Goal: Task Accomplishment & Management: Manage account settings

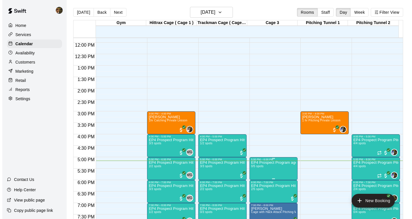
scroll to position [259, 0]
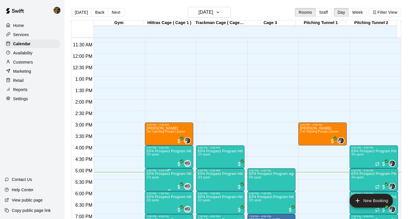
click at [161, 174] on p "EP4 Prospect Program Hitting ( ages [DEMOGRAPHIC_DATA] )" at bounding box center [169, 174] width 45 height 0
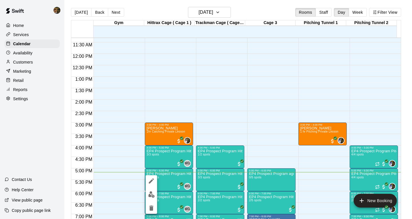
click at [151, 193] on img "edit" at bounding box center [151, 194] width 7 height 7
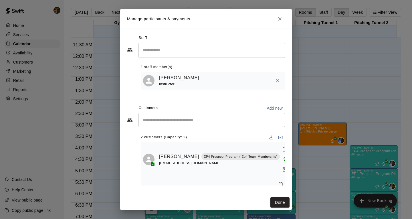
scroll to position [20, 0]
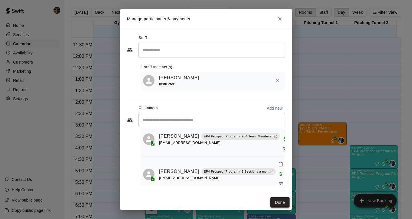
click at [279, 202] on button "Done" at bounding box center [279, 202] width 19 height 11
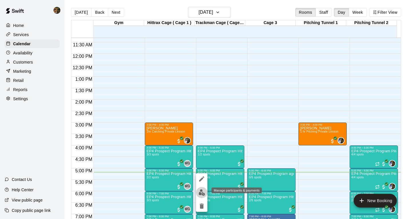
click at [201, 192] on img "edit" at bounding box center [202, 192] width 7 height 7
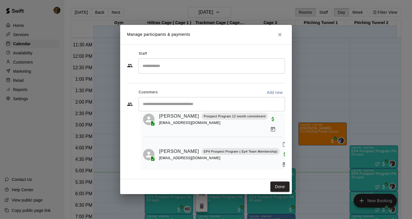
scroll to position [38, 0]
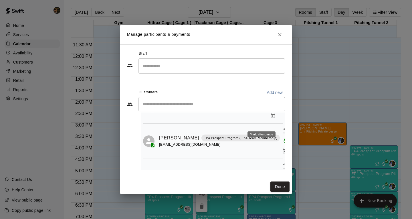
click at [282, 128] on icon "Mark attendance" at bounding box center [284, 130] width 5 height 5
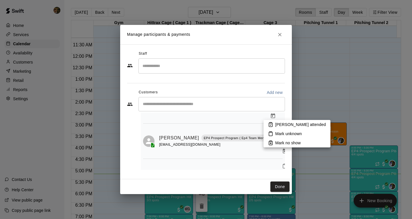
click at [276, 125] on p "[PERSON_NAME] attended" at bounding box center [300, 125] width 51 height 6
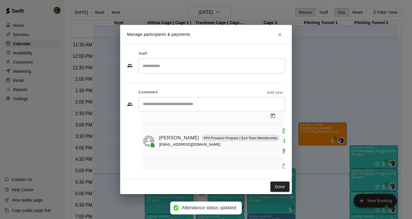
click at [282, 163] on icon "Mark attendance" at bounding box center [284, 165] width 5 height 5
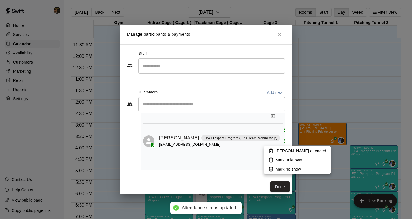
click at [279, 151] on p "[PERSON_NAME] attended" at bounding box center [301, 151] width 51 height 6
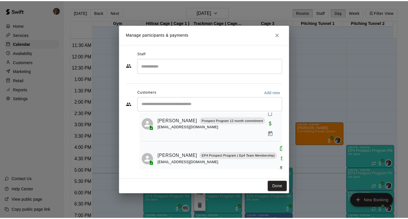
scroll to position [0, 0]
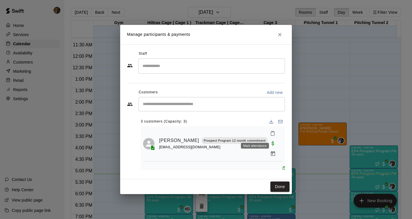
click at [270, 132] on icon "Mark attendance" at bounding box center [272, 133] width 5 height 5
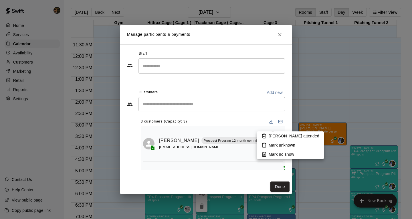
click at [256, 134] on div at bounding box center [206, 109] width 412 height 219
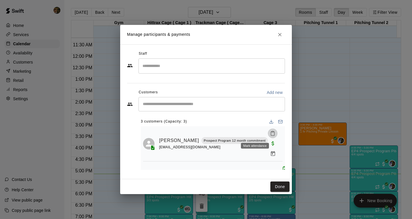
click at [270, 134] on icon "Mark attendance" at bounding box center [272, 133] width 5 height 5
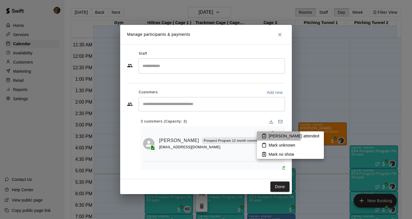
click at [270, 137] on p "[PERSON_NAME] attended" at bounding box center [294, 136] width 51 height 6
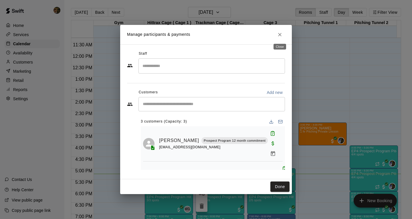
click at [279, 35] on icon "Close" at bounding box center [280, 35] width 6 height 6
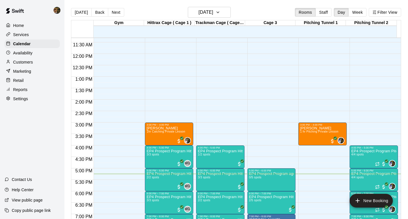
click at [29, 64] on p "Customers" at bounding box center [23, 62] width 20 height 6
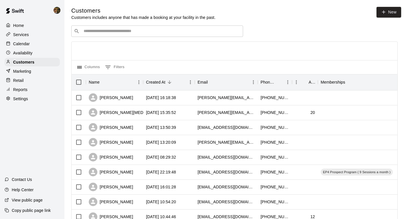
click at [184, 28] on div "​ ​" at bounding box center [157, 30] width 172 height 11
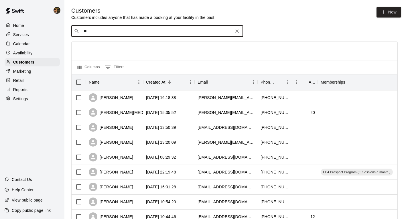
type input "*"
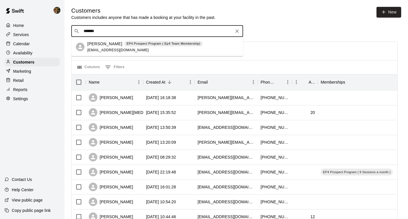
type input "********"
click at [134, 44] on p "EP4 Prospect Program ( Ep4 Team Membership)" at bounding box center [163, 43] width 74 height 5
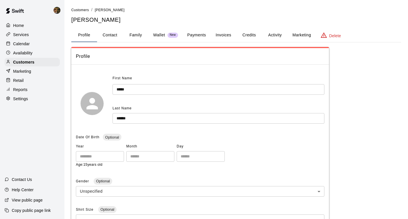
click at [250, 33] on button "Credits" at bounding box center [249, 35] width 26 height 14
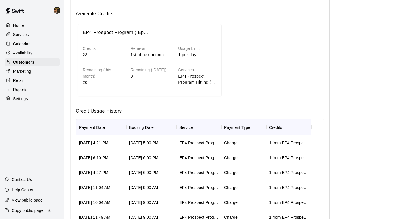
scroll to position [106, 0]
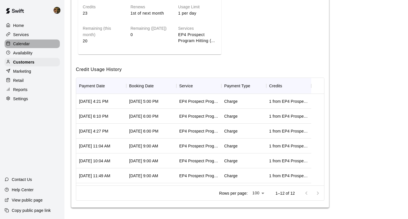
click at [26, 45] on p "Calendar" at bounding box center [21, 44] width 17 height 6
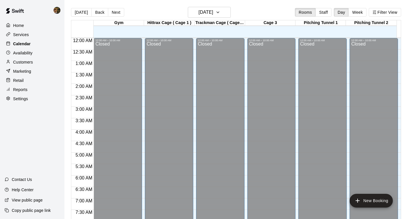
scroll to position [345, 0]
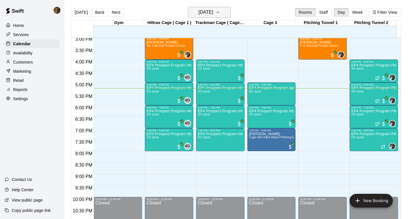
click at [220, 12] on icon "button" at bounding box center [217, 12] width 5 height 7
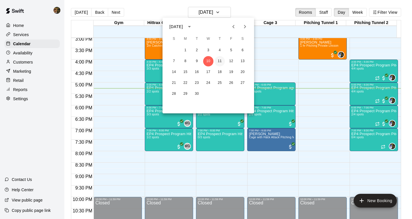
click at [220, 61] on button "11" at bounding box center [220, 61] width 10 height 10
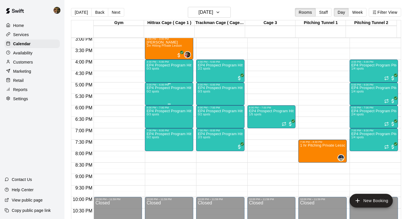
click at [171, 88] on p "EP4 Prospect Program Hitting ( 16u+ Slot )" at bounding box center [169, 88] width 45 height 0
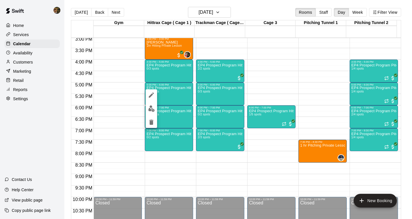
click at [214, 90] on div at bounding box center [206, 109] width 412 height 219
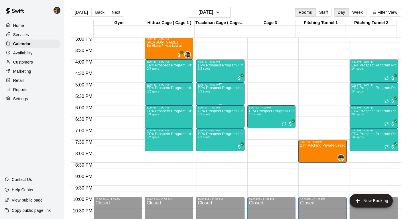
click at [215, 92] on div "EP4 Prospect Program Hitting ( ages [DEMOGRAPHIC_DATA] ) 0/3 spots" at bounding box center [220, 195] width 45 height 219
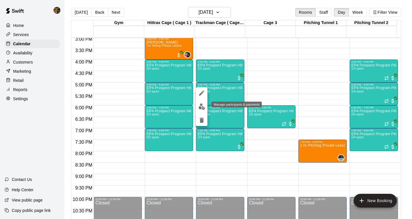
click at [200, 104] on img "edit" at bounding box center [202, 106] width 7 height 7
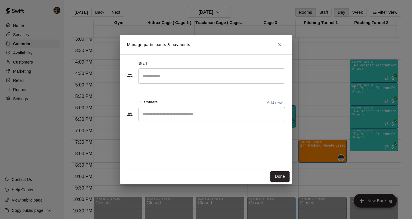
click at [171, 112] on input "Start typing to search customers..." at bounding box center [211, 114] width 141 height 6
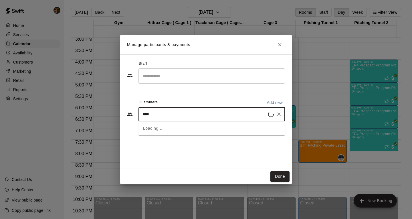
type input "*****"
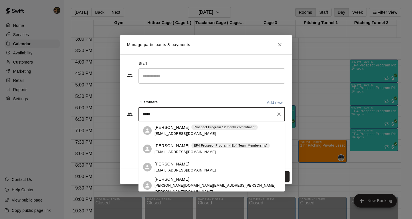
click at [176, 149] on div "[PERSON_NAME] EP4 Prospect Program ( Ep4 Team Membership) [EMAIL_ADDRESS][DOMAI…" at bounding box center [212, 149] width 115 height 12
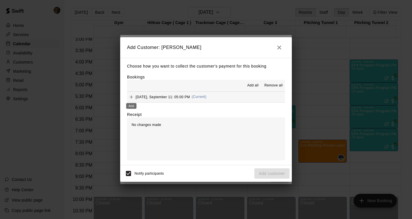
click at [129, 97] on icon "Add" at bounding box center [131, 97] width 6 height 6
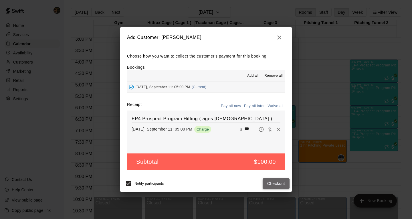
click at [275, 185] on button "Checkout" at bounding box center [276, 183] width 27 height 11
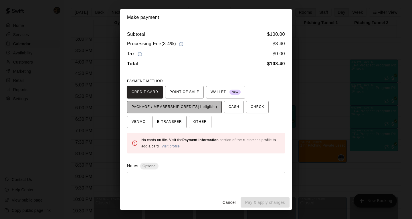
click at [207, 104] on span "PACKAGE / MEMBERSHIP CREDITS (1 eligible)" at bounding box center [175, 106] width 86 height 9
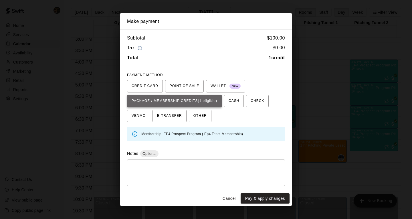
click at [209, 99] on span "PACKAGE / MEMBERSHIP CREDITS (1 eligible)" at bounding box center [175, 100] width 86 height 9
click at [252, 198] on button "Pay & apply changes" at bounding box center [265, 198] width 49 height 11
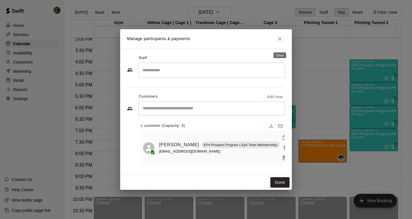
click at [278, 42] on icon "Close" at bounding box center [280, 39] width 6 height 6
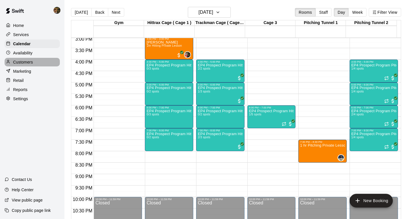
click at [31, 61] on p "Customers" at bounding box center [23, 62] width 20 height 6
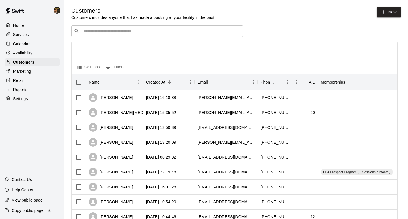
click at [157, 34] on input "Search customers by name or email" at bounding box center [161, 31] width 159 height 6
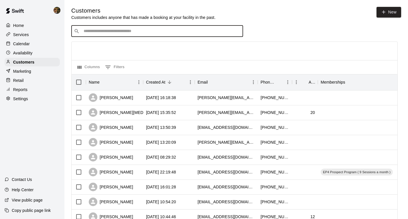
click at [157, 34] on input "Search customers by name or email" at bounding box center [161, 31] width 159 height 6
type input "*****"
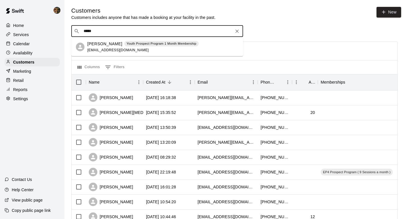
click at [110, 47] on div "[PERSON_NAME] Youth Prospect Program 1 Month Membership [EMAIL_ADDRESS][DOMAIN_…" at bounding box center [142, 47] width 111 height 12
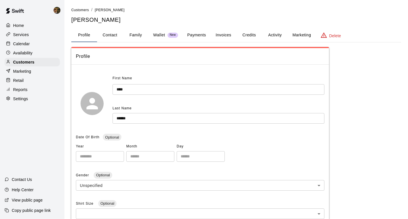
click at [246, 37] on button "Credits" at bounding box center [249, 35] width 26 height 14
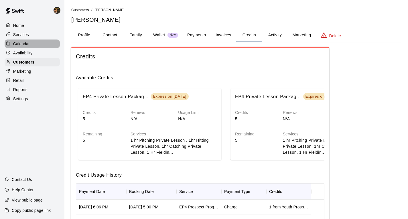
click at [27, 46] on p "Calendar" at bounding box center [21, 44] width 17 height 6
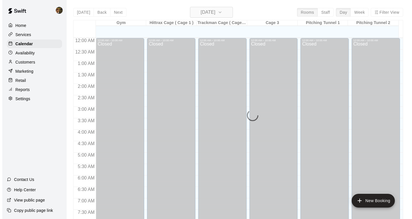
scroll to position [345, 0]
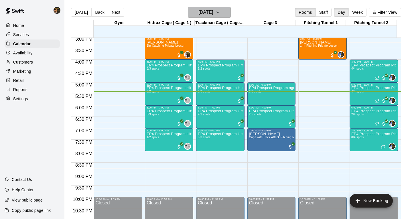
click at [220, 13] on icon "button" at bounding box center [217, 12] width 5 height 7
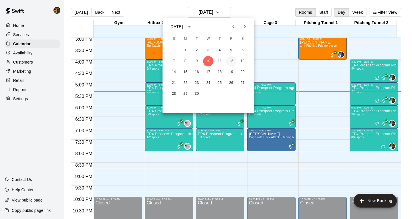
click at [229, 60] on button "12" at bounding box center [231, 61] width 10 height 10
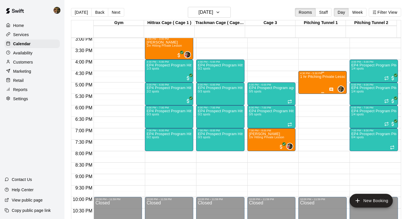
click at [313, 87] on div "1 hr Pitching Private Lesson" at bounding box center [322, 184] width 45 height 219
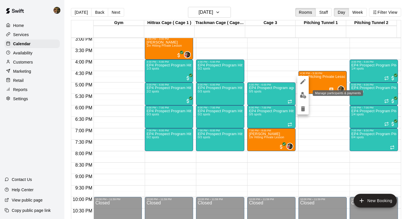
click at [305, 95] on img "edit" at bounding box center [303, 95] width 7 height 7
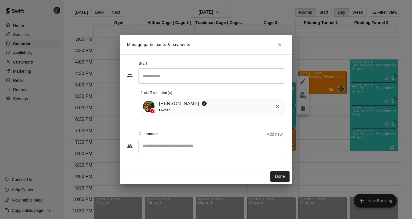
click at [204, 147] on input "Start typing to search customers..." at bounding box center [211, 146] width 141 height 6
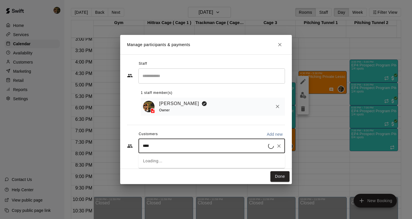
type input "*****"
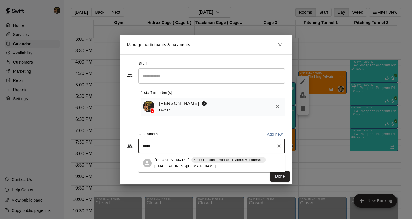
click at [183, 165] on span "[EMAIL_ADDRESS][DOMAIN_NAME]" at bounding box center [186, 166] width 62 height 4
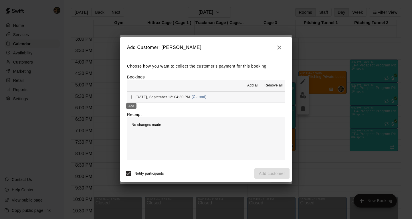
click at [130, 96] on icon "Add" at bounding box center [131, 97] width 6 height 6
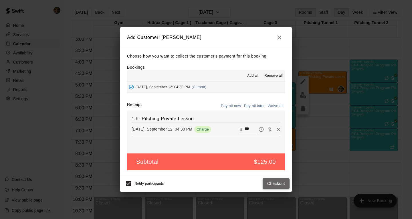
click at [279, 184] on button "Checkout" at bounding box center [276, 183] width 27 height 11
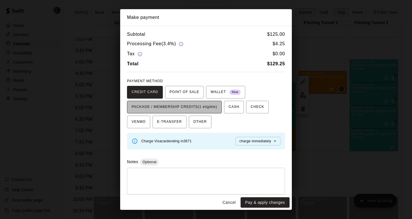
click at [211, 109] on span "PACKAGE / MEMBERSHIP CREDITS (1 eligible)" at bounding box center [175, 106] width 86 height 9
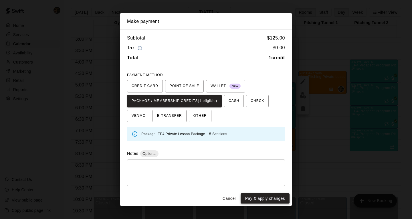
click at [263, 198] on button "Pay & apply changes" at bounding box center [265, 198] width 49 height 11
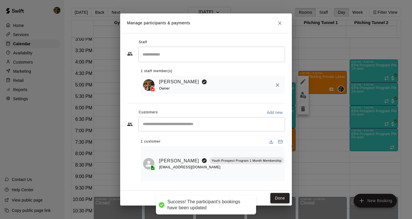
click at [276, 197] on button "Done" at bounding box center [279, 198] width 19 height 11
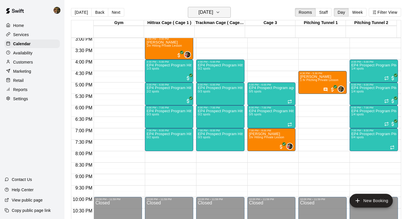
click at [220, 9] on icon "button" at bounding box center [217, 12] width 5 height 7
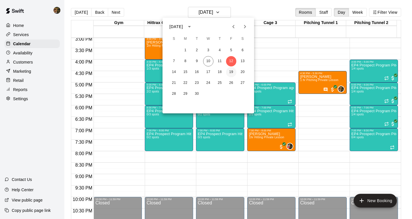
click at [232, 71] on button "19" at bounding box center [231, 72] width 10 height 10
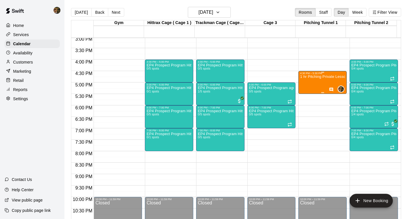
click at [320, 84] on div "1 hr Pitching Private Lesson" at bounding box center [322, 184] width 45 height 219
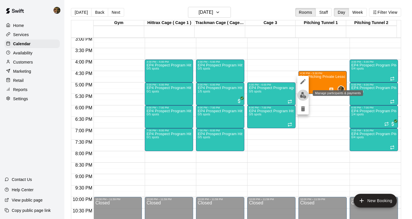
click at [303, 94] on img "edit" at bounding box center [303, 95] width 7 height 7
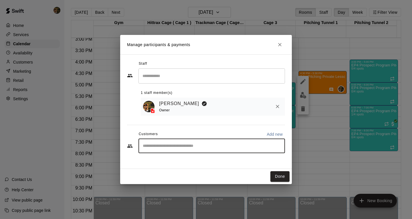
click at [207, 145] on input "Start typing to search customers..." at bounding box center [211, 146] width 141 height 6
click at [282, 39] on h2 "Manage participants & payments" at bounding box center [206, 44] width 172 height 19
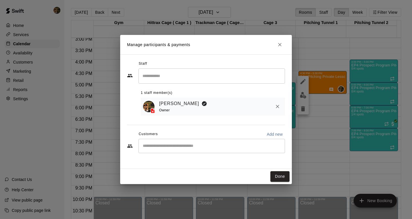
click at [282, 41] on button "Close" at bounding box center [280, 44] width 10 height 10
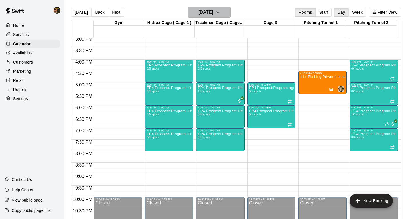
click at [208, 8] on h6 "[DATE]" at bounding box center [205, 12] width 15 height 8
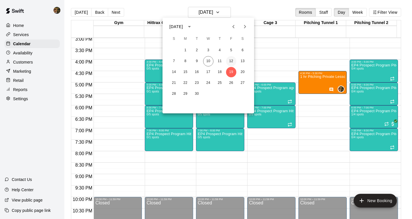
click at [229, 61] on button "12" at bounding box center [231, 61] width 10 height 10
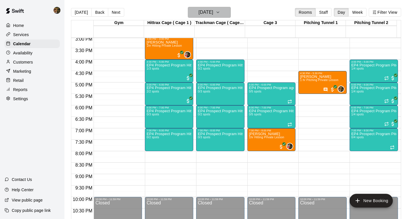
click at [198, 15] on h6 "[DATE]" at bounding box center [205, 12] width 15 height 8
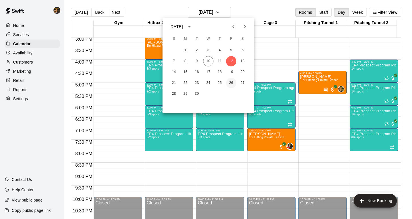
click at [230, 79] on button "26" at bounding box center [231, 83] width 10 height 10
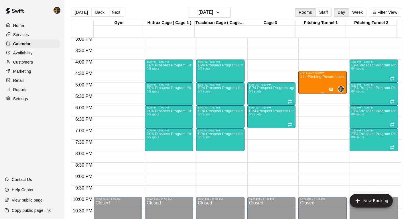
click at [311, 87] on div "1 hr Pitching Private Lesson" at bounding box center [322, 184] width 45 height 219
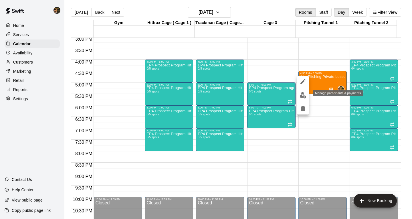
click at [306, 93] on img "edit" at bounding box center [303, 95] width 7 height 7
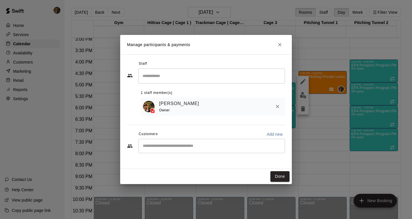
click at [163, 139] on div "Customers Add new" at bounding box center [206, 134] width 158 height 9
click at [165, 142] on div "​" at bounding box center [212, 146] width 147 height 14
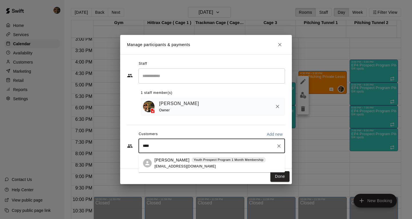
type input "*****"
click at [214, 167] on div "[PERSON_NAME] Youth Prospect Program 1 Month Membership [EMAIL_ADDRESS][DOMAIN_…" at bounding box center [210, 163] width 111 height 12
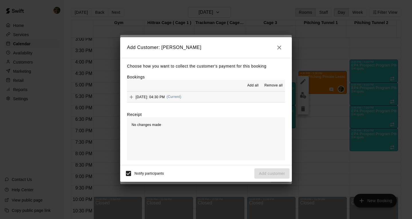
click at [152, 99] on span "[DATE]: 04:30 PM" at bounding box center [150, 97] width 29 height 4
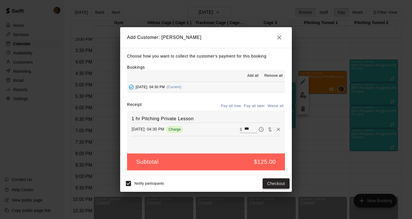
click at [266, 186] on button "Checkout" at bounding box center [276, 183] width 27 height 11
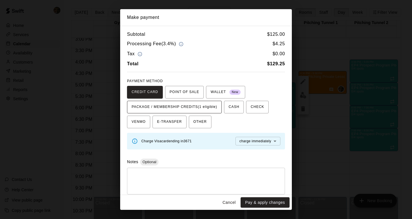
click at [207, 106] on span "PACKAGE / MEMBERSHIP CREDITS (1 eligible)" at bounding box center [175, 106] width 86 height 9
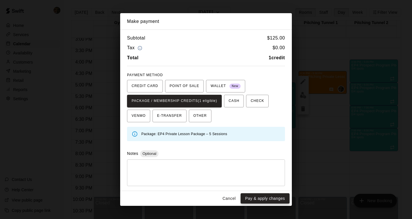
click at [265, 201] on button "Pay & apply changes" at bounding box center [265, 198] width 49 height 11
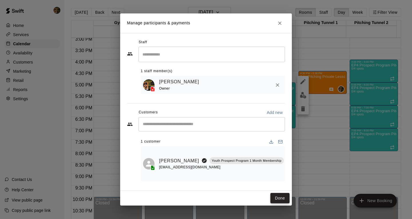
click at [278, 196] on button "Done" at bounding box center [279, 198] width 19 height 11
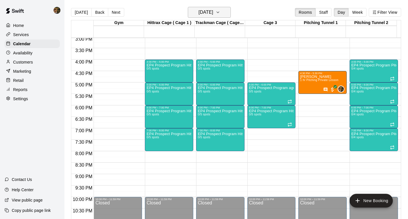
click at [220, 10] on icon "button" at bounding box center [217, 12] width 5 height 7
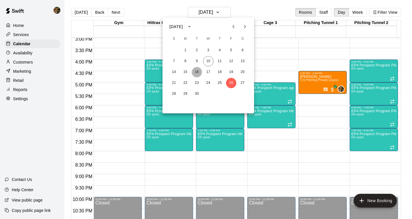
click at [197, 69] on button "16" at bounding box center [197, 72] width 10 height 10
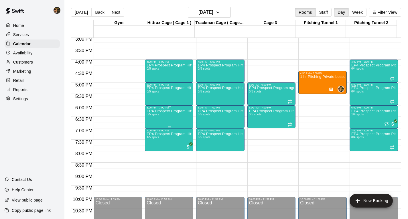
click at [157, 119] on div "EP4 Prospect Program Hitting ( ages [DEMOGRAPHIC_DATA] ) 0/5 spots" at bounding box center [169, 218] width 45 height 219
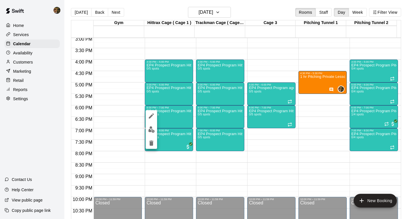
click at [227, 13] on div at bounding box center [206, 109] width 412 height 219
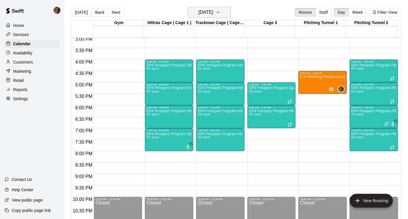
click at [220, 11] on icon "button" at bounding box center [217, 12] width 5 height 7
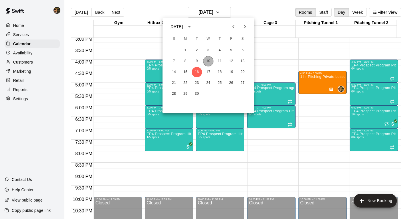
click at [210, 60] on button "10" at bounding box center [208, 61] width 10 height 10
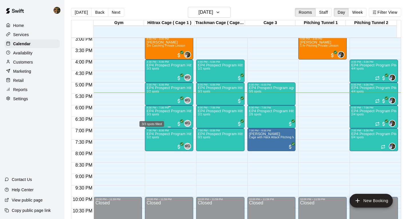
click at [157, 114] on span "3/3 spots" at bounding box center [153, 114] width 13 height 3
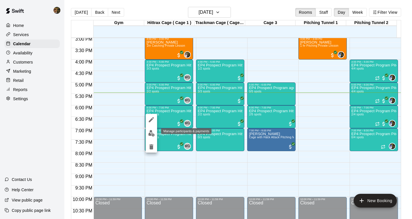
click at [150, 134] on img "edit" at bounding box center [151, 133] width 7 height 7
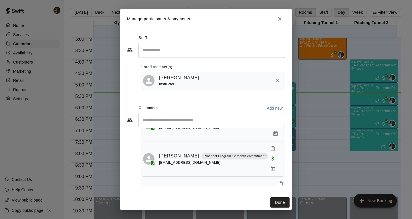
scroll to position [38, 0]
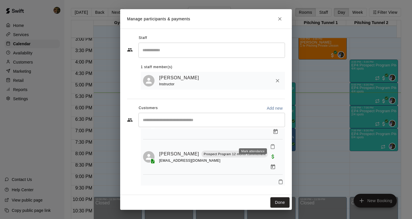
click at [270, 144] on icon "Mark attendance" at bounding box center [272, 146] width 5 height 5
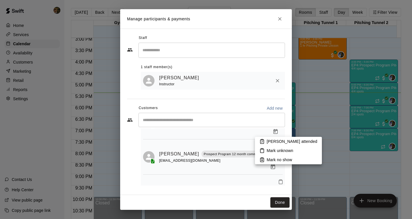
click at [284, 201] on div at bounding box center [206, 109] width 412 height 219
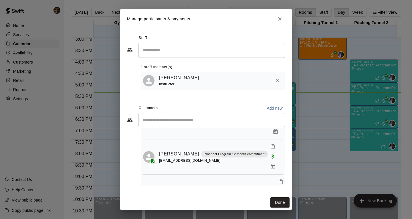
click at [281, 17] on icon "Close" at bounding box center [280, 19] width 6 height 6
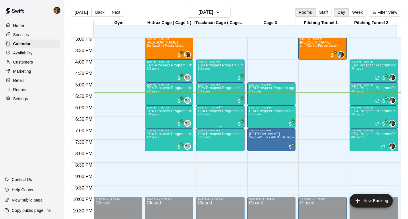
click at [199, 111] on p "EP4 Prospect Program Hitting ( 16u+ Slot )" at bounding box center [220, 111] width 45 height 0
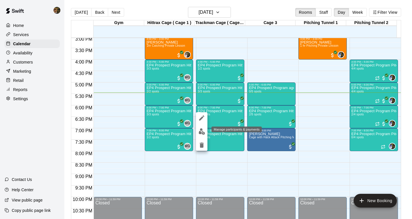
click at [201, 130] on img "edit" at bounding box center [202, 131] width 7 height 7
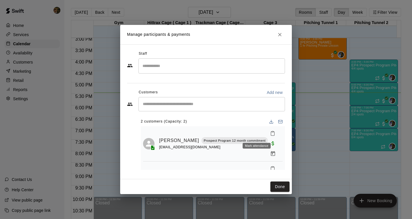
click at [270, 131] on icon "Mark attendance" at bounding box center [272, 133] width 5 height 5
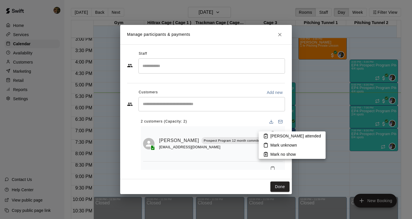
click at [274, 137] on p "[PERSON_NAME] attended" at bounding box center [295, 136] width 51 height 6
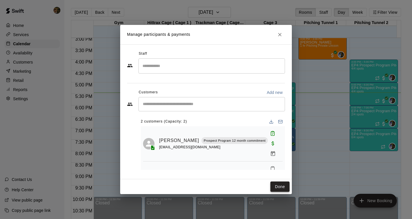
click at [274, 185] on button "Done" at bounding box center [279, 186] width 19 height 11
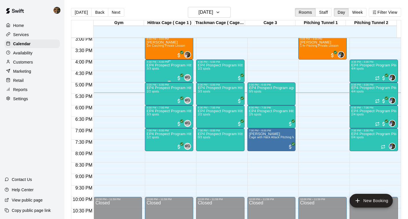
click at [163, 72] on div "EP4 Prospect Program Hitting ( ages [DEMOGRAPHIC_DATA] ) 3/3 spots" at bounding box center [169, 172] width 45 height 219
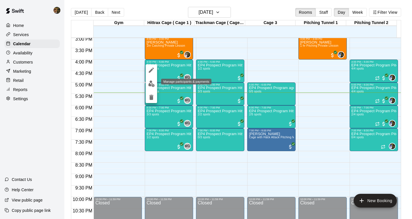
click at [151, 84] on img "edit" at bounding box center [151, 83] width 7 height 7
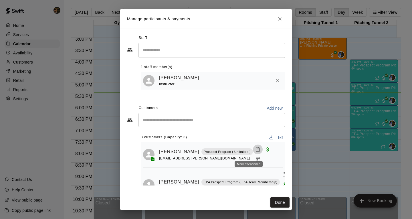
click at [255, 151] on icon "Mark attendance" at bounding box center [257, 149] width 5 height 5
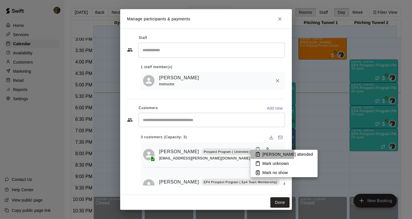
click at [260, 153] on li "[PERSON_NAME] attended" at bounding box center [284, 154] width 67 height 9
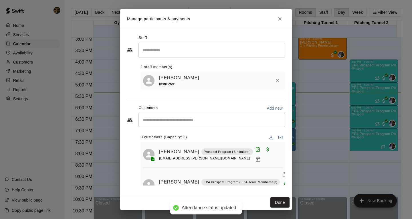
scroll to position [31, 0]
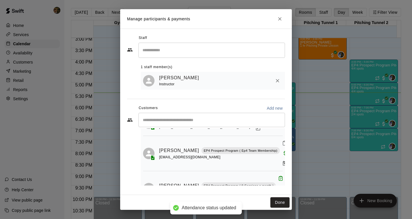
click at [284, 141] on rect "Mark attendance" at bounding box center [285, 141] width 2 height 1
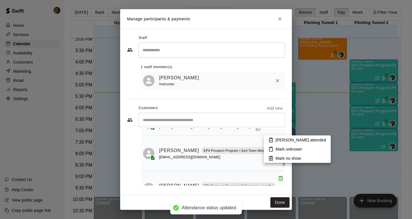
click at [273, 141] on icon at bounding box center [270, 140] width 3 height 4
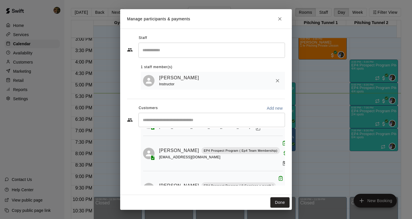
scroll to position [48, 0]
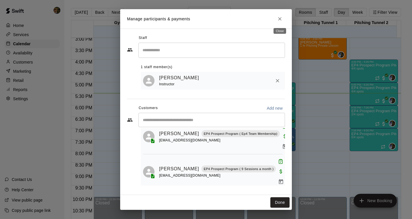
click at [279, 19] on icon "Close" at bounding box center [280, 19] width 6 height 6
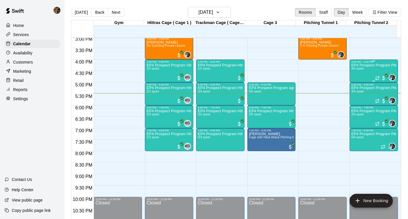
click at [366, 70] on div "EP4 Prospect Program Pitching (Ages [DEMOGRAPHIC_DATA]+ ) 4/4 spots" at bounding box center [373, 172] width 45 height 219
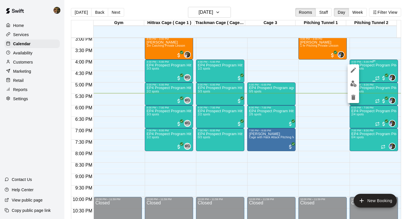
click at [366, 70] on div at bounding box center [206, 109] width 412 height 219
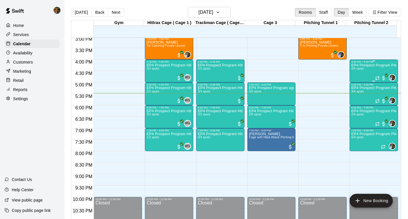
click at [359, 75] on div "EP4 Prospect Program Pitching (Ages [DEMOGRAPHIC_DATA]+ ) 4/4 spots" at bounding box center [373, 172] width 45 height 219
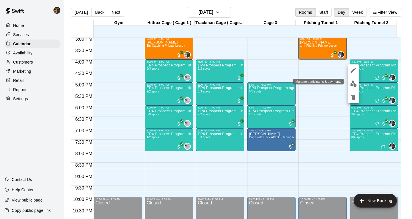
click at [352, 82] on img "edit" at bounding box center [353, 83] width 7 height 7
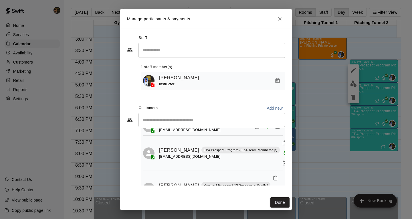
scroll to position [66, 0]
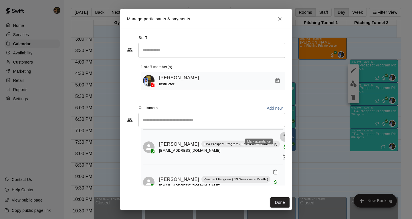
click at [282, 134] on icon "Mark attendance" at bounding box center [284, 136] width 5 height 5
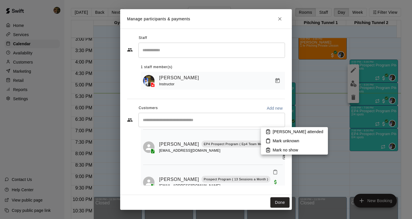
click at [270, 132] on icon at bounding box center [268, 131] width 5 height 5
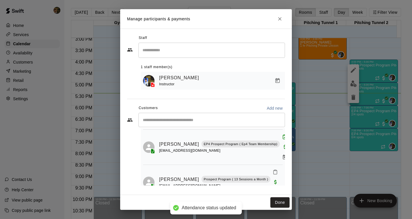
scroll to position [62, 0]
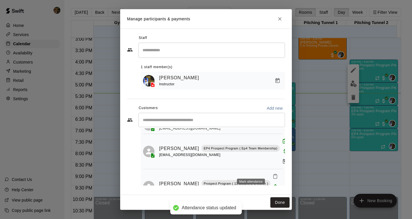
click at [274, 175] on icon "Mark attendance" at bounding box center [275, 177] width 3 height 4
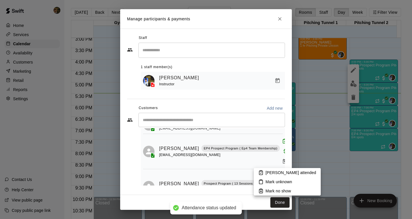
click at [270, 171] on p "[PERSON_NAME] attended" at bounding box center [291, 173] width 51 height 6
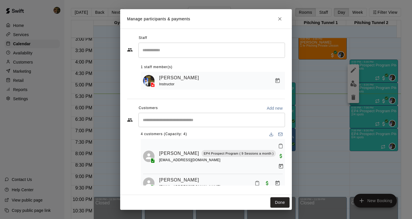
scroll to position [1, 0]
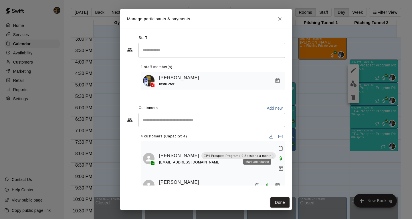
click at [278, 150] on icon "Mark attendance" at bounding box center [280, 148] width 5 height 5
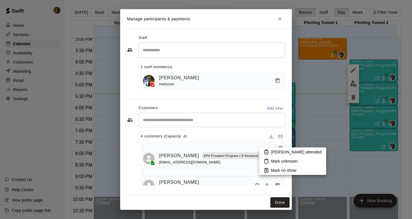
click at [259, 151] on div at bounding box center [206, 109] width 412 height 219
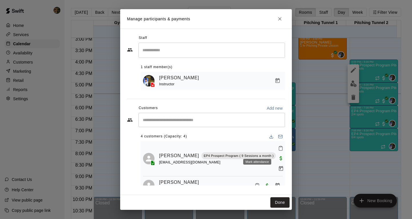
click at [280, 147] on rect "Mark attendance" at bounding box center [281, 146] width 2 height 1
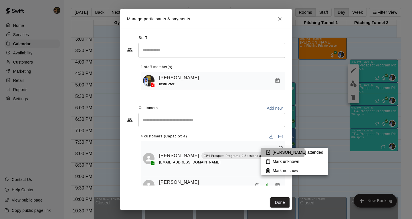
click at [276, 152] on p "[PERSON_NAME] attended" at bounding box center [298, 152] width 51 height 6
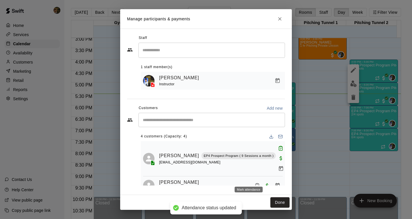
click at [255, 183] on icon "Mark attendance" at bounding box center [257, 185] width 5 height 5
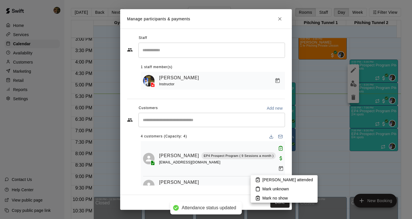
click at [262, 179] on li "[PERSON_NAME] attended" at bounding box center [284, 179] width 67 height 9
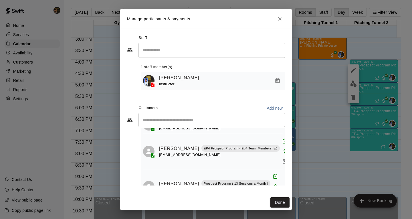
scroll to position [66, 0]
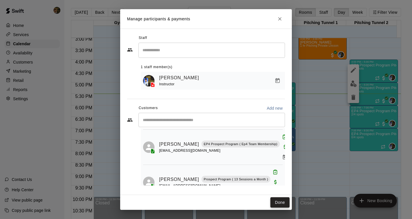
click at [277, 203] on button "Done" at bounding box center [279, 202] width 19 height 11
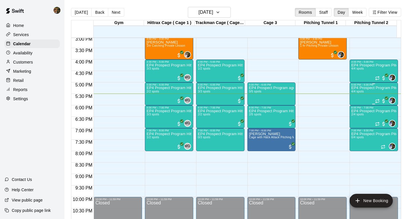
click at [370, 94] on div "EP4 Prospect Program Pitching (Ages [DEMOGRAPHIC_DATA]+ ) 4/4 spots" at bounding box center [373, 195] width 45 height 219
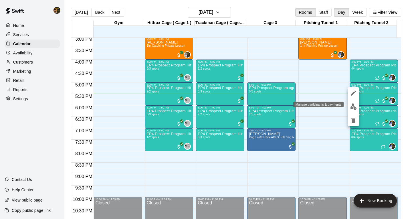
click at [349, 105] on button "edit" at bounding box center [353, 106] width 11 height 11
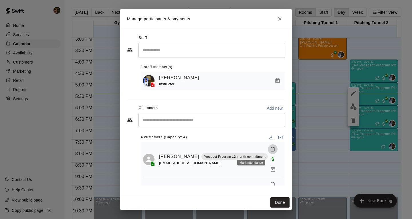
click at [270, 152] on icon "Mark attendance" at bounding box center [272, 149] width 5 height 5
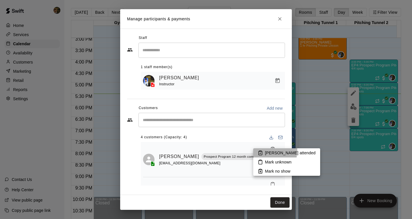
click at [265, 151] on p "[PERSON_NAME] attended" at bounding box center [290, 153] width 51 height 6
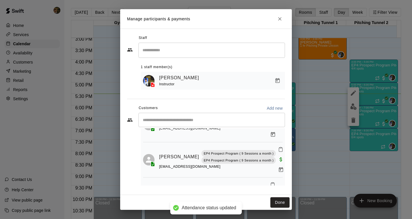
scroll to position [73, 0]
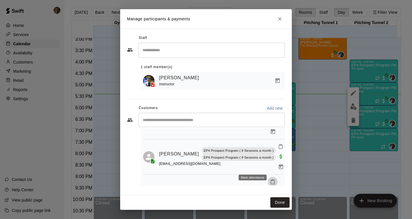
click at [270, 179] on icon "Mark attendance" at bounding box center [272, 181] width 5 height 5
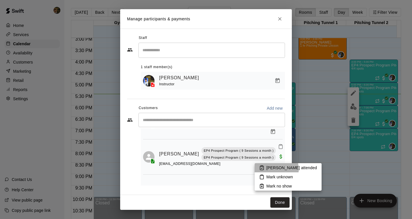
click at [271, 169] on p "[PERSON_NAME] attended" at bounding box center [291, 168] width 51 height 6
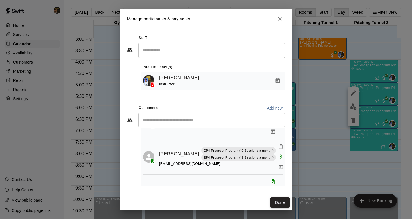
click at [285, 201] on button "Done" at bounding box center [279, 202] width 19 height 11
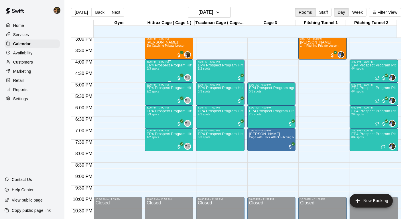
click at [153, 60] on div "4:00 PM – 5:00 PM EP4 Prospect Program Hitting ( ages [DEMOGRAPHIC_DATA] ) 3/3 …" at bounding box center [169, 71] width 48 height 23
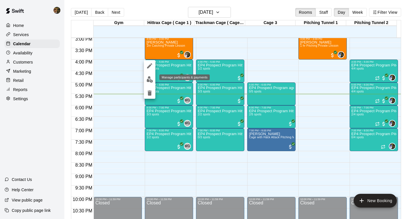
click at [150, 79] on img "edit" at bounding box center [150, 79] width 7 height 7
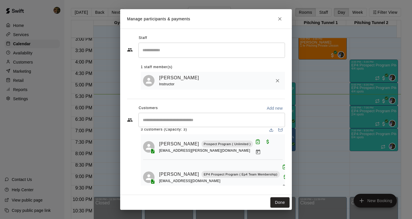
scroll to position [0, 0]
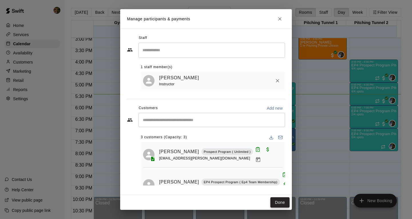
click at [277, 203] on button "Done" at bounding box center [279, 202] width 19 height 11
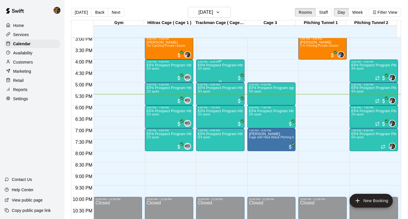
click at [208, 74] on div "EP4 Prospect Program Hitting ( 16u+ Slot ) 1/2 spots" at bounding box center [220, 172] width 45 height 219
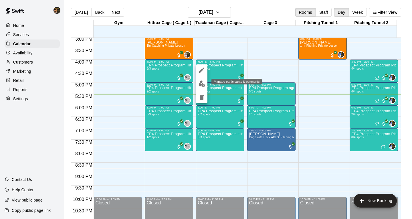
click at [201, 81] on img "edit" at bounding box center [202, 83] width 7 height 7
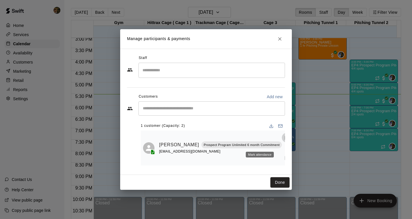
click at [284, 140] on icon "Mark attendance" at bounding box center [286, 137] width 5 height 5
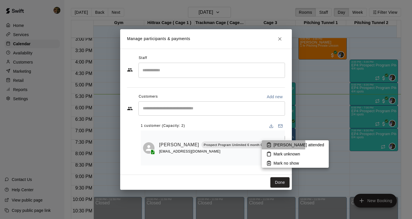
click at [280, 145] on p "[PERSON_NAME] attended" at bounding box center [299, 145] width 51 height 6
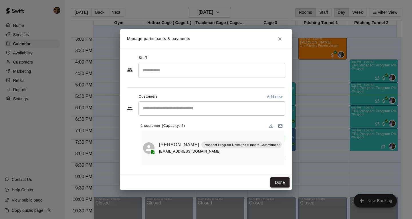
drag, startPoint x: 294, startPoint y: 134, endPoint x: 285, endPoint y: 181, distance: 48.2
click at [299, 164] on div "Manage participants & payments Staff ​ Customers Add new ​ 1 customer (Capacity…" at bounding box center [206, 109] width 412 height 219
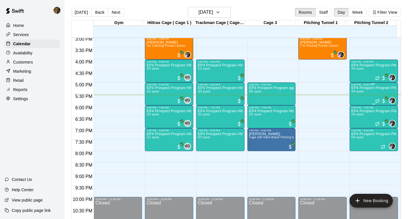
click at [366, 94] on div "EP4 Prospect Program Pitching (Ages [DEMOGRAPHIC_DATA]+ ) 4/4 spots" at bounding box center [373, 195] width 45 height 219
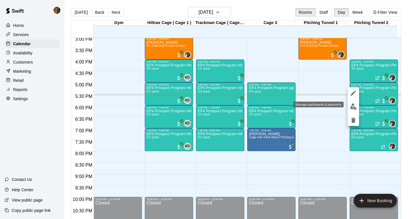
click at [355, 108] on img "edit" at bounding box center [353, 106] width 7 height 7
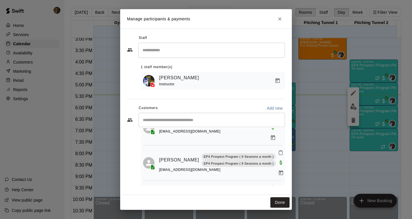
scroll to position [73, 0]
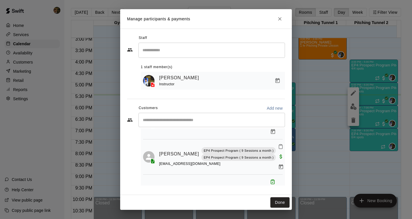
click at [382, 77] on div "Manage participants & payments Staff ​ 1 staff member(s) [PERSON_NAME] Instruct…" at bounding box center [206, 109] width 412 height 219
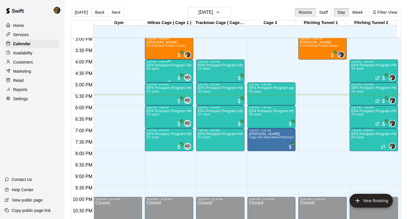
click at [166, 72] on div "EP4 Prospect Program Hitting ( ages [DEMOGRAPHIC_DATA] ) 3/3 spots" at bounding box center [169, 172] width 45 height 219
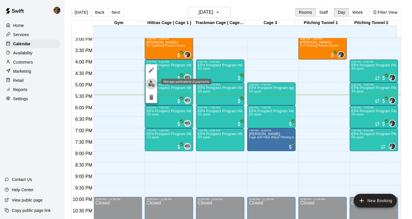
click at [152, 82] on img "edit" at bounding box center [151, 83] width 7 height 7
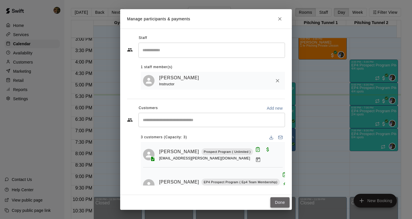
click at [278, 202] on button "Done" at bounding box center [279, 202] width 19 height 11
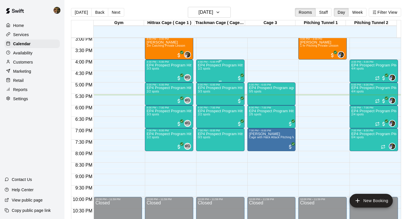
click at [219, 65] on p "EP4 Prospect Program Hitting ( 16u+ Slot )" at bounding box center [220, 65] width 45 height 0
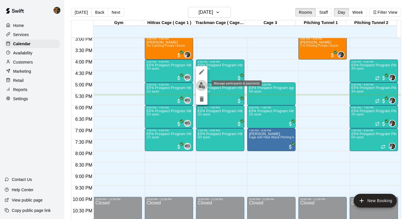
click at [199, 85] on img "edit" at bounding box center [202, 85] width 7 height 7
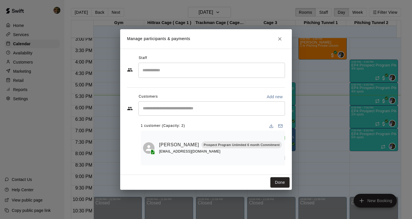
click at [167, 111] on input "Start typing to search customers..." at bounding box center [211, 109] width 141 height 6
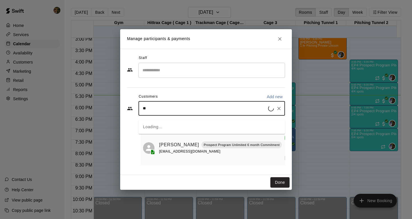
type input "***"
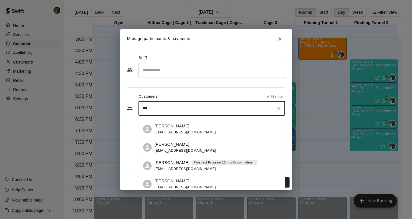
click at [169, 165] on p "[PERSON_NAME]" at bounding box center [172, 163] width 35 height 6
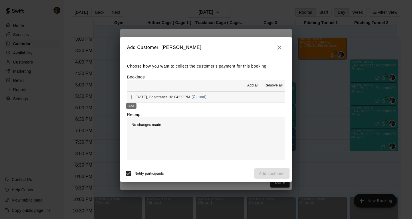
click at [129, 95] on icon "Add" at bounding box center [131, 97] width 6 height 6
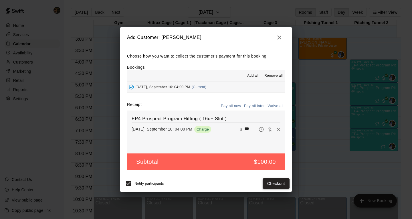
click at [285, 186] on button "Checkout" at bounding box center [276, 183] width 27 height 11
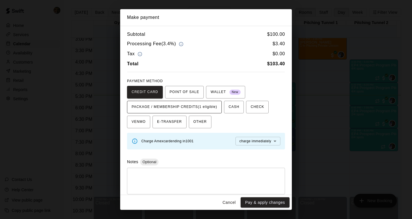
click at [193, 109] on span "PACKAGE / MEMBERSHIP CREDITS (1 eligible)" at bounding box center [175, 106] width 86 height 9
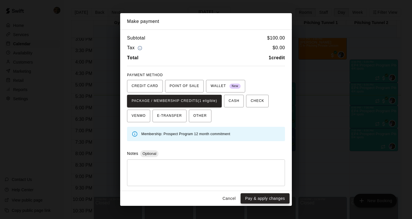
click at [266, 199] on button "Pay & apply changes" at bounding box center [265, 198] width 49 height 11
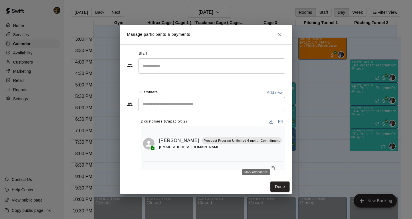
click at [270, 166] on icon "Mark attendance" at bounding box center [272, 168] width 5 height 5
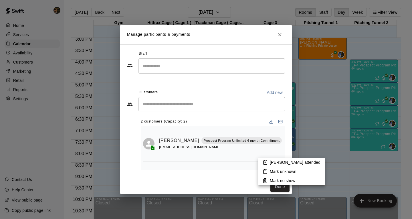
click at [276, 163] on p "[PERSON_NAME] attended" at bounding box center [295, 162] width 51 height 6
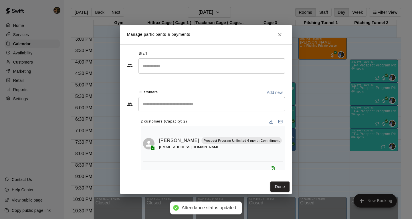
scroll to position [11, 0]
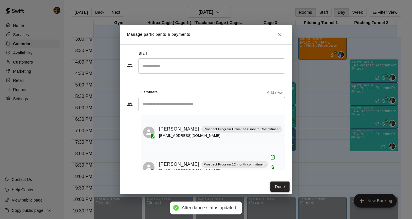
click at [280, 186] on button "Done" at bounding box center [279, 186] width 19 height 11
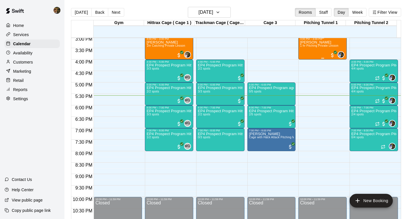
click at [329, 47] on span "1 hr Pitching Private Lesson" at bounding box center [319, 45] width 38 height 3
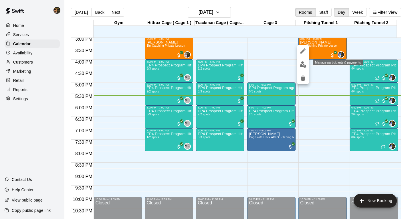
click at [303, 63] on img "edit" at bounding box center [303, 64] width 7 height 7
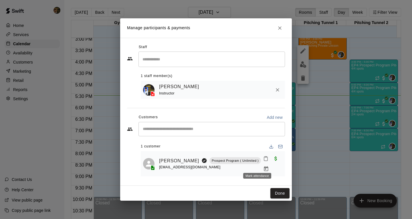
click at [263, 161] on icon "Mark attendance" at bounding box center [265, 158] width 5 height 5
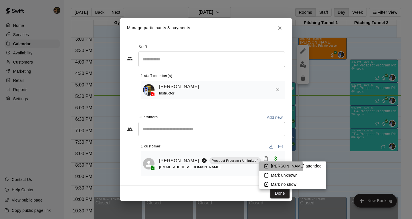
click at [274, 167] on p "[PERSON_NAME] attended" at bounding box center [296, 166] width 51 height 6
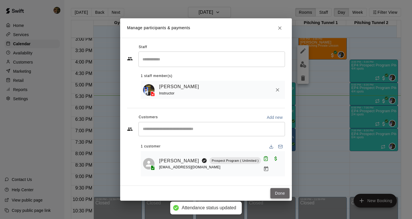
click at [277, 189] on button "Done" at bounding box center [279, 193] width 19 height 11
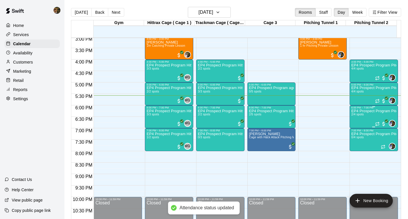
click at [361, 118] on div "EP4 Prospect Program Pitching (Ages [DEMOGRAPHIC_DATA]+ ) 2/4 spots" at bounding box center [373, 218] width 45 height 219
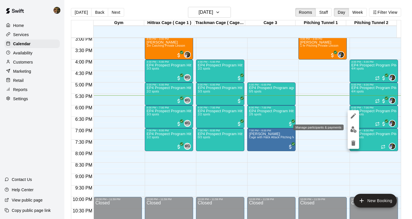
click at [354, 130] on img "edit" at bounding box center [353, 129] width 7 height 7
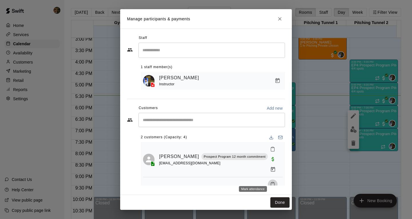
click at [270, 182] on icon "Mark attendance" at bounding box center [272, 184] width 5 height 5
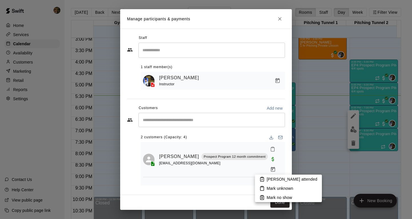
click at [270, 178] on p "[PERSON_NAME] attended" at bounding box center [292, 179] width 51 height 6
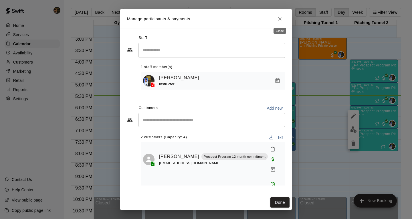
click at [280, 18] on icon "Close" at bounding box center [280, 19] width 6 height 6
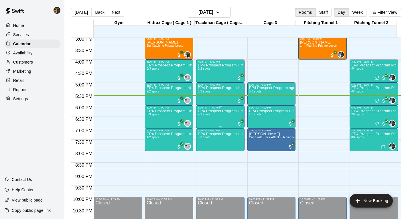
click at [210, 122] on div "EP4 Prospect Program Hitting ( 16u+ Slot ) 2/2 spots" at bounding box center [220, 218] width 45 height 219
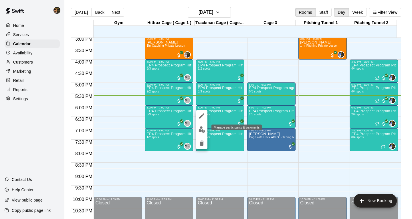
click at [200, 130] on img "edit" at bounding box center [202, 129] width 7 height 7
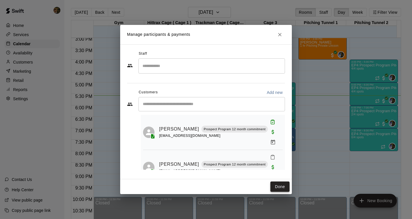
click at [277, 185] on button "Done" at bounding box center [279, 186] width 19 height 11
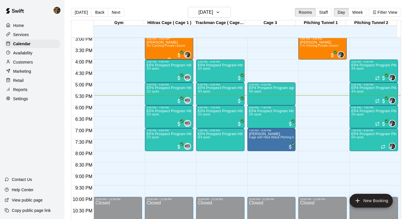
click at [173, 47] on span "1hr Catching Private Lesson" at bounding box center [166, 45] width 39 height 3
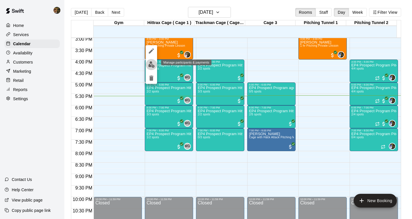
click at [152, 66] on img "edit" at bounding box center [151, 64] width 7 height 7
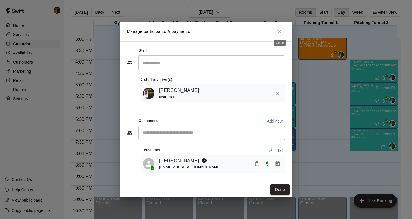
click at [279, 32] on icon "Close" at bounding box center [280, 32] width 6 height 6
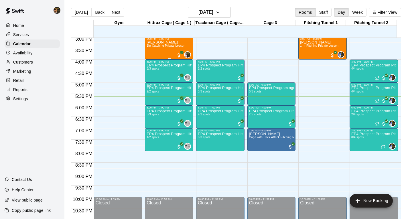
click at [178, 47] on span "1hr Catching Private Lesson" at bounding box center [166, 45] width 39 height 3
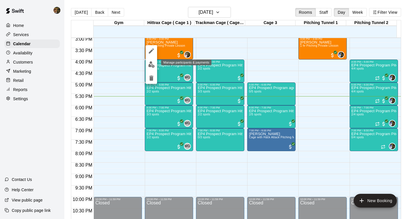
click at [151, 66] on img "edit" at bounding box center [151, 64] width 7 height 7
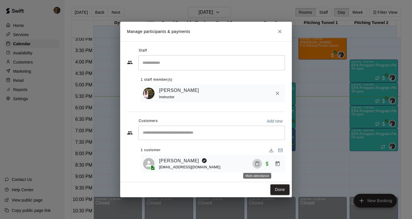
click at [256, 163] on icon "Mark attendance" at bounding box center [257, 163] width 5 height 5
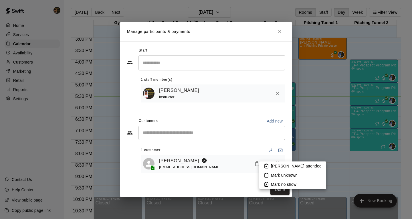
click at [274, 167] on p "[PERSON_NAME] attended" at bounding box center [296, 166] width 51 height 6
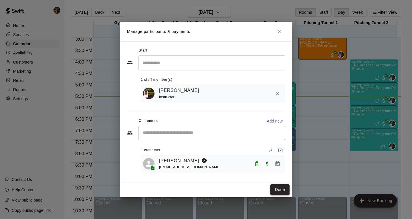
click at [284, 187] on button "Done" at bounding box center [279, 189] width 19 height 11
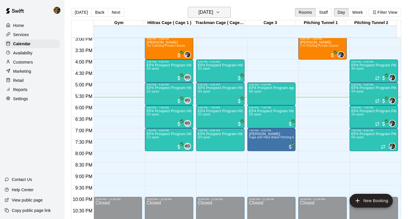
click at [220, 12] on icon "button" at bounding box center [217, 12] width 5 height 7
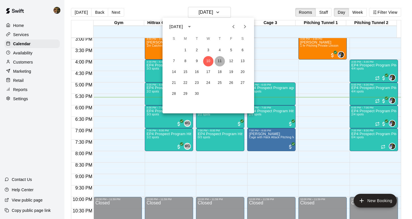
click at [218, 60] on button "11" at bounding box center [220, 61] width 10 height 10
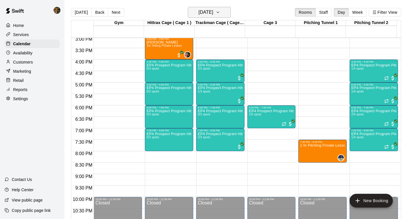
click at [220, 12] on icon "button" at bounding box center [217, 12] width 5 height 7
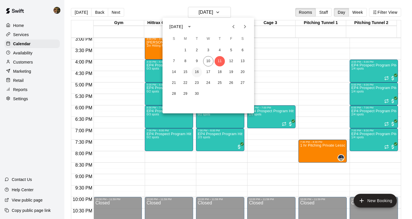
click at [193, 71] on button "16" at bounding box center [197, 72] width 10 height 10
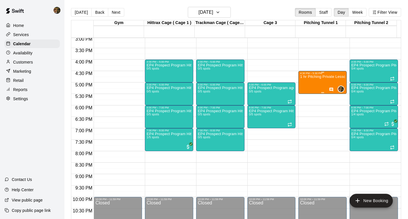
click at [303, 85] on div "1 hr Pitching Private Lesson" at bounding box center [322, 184] width 45 height 219
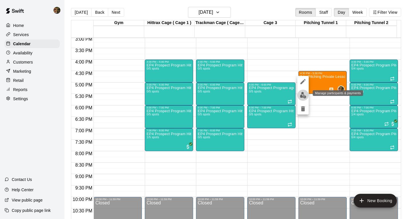
click at [304, 95] on img "edit" at bounding box center [303, 95] width 7 height 7
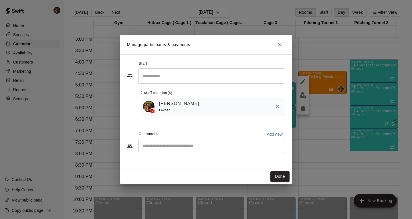
click at [169, 152] on div "​" at bounding box center [212, 146] width 147 height 14
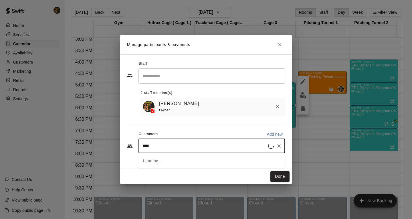
type input "*****"
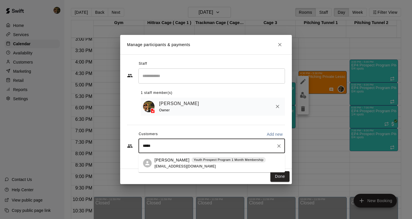
click at [177, 164] on span "[EMAIL_ADDRESS][DOMAIN_NAME]" at bounding box center [186, 166] width 62 height 4
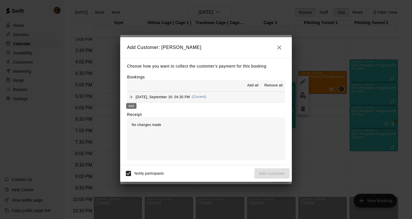
click at [130, 96] on icon "Add" at bounding box center [131, 97] width 6 height 6
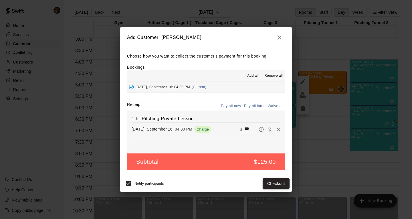
click at [271, 184] on button "Checkout" at bounding box center [276, 183] width 27 height 11
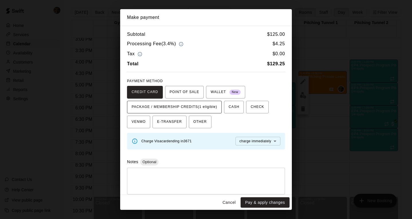
click at [190, 108] on span "PACKAGE / MEMBERSHIP CREDITS (1 eligible)" at bounding box center [175, 106] width 86 height 9
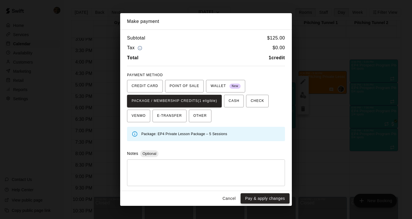
click at [272, 198] on button "Pay & apply changes" at bounding box center [265, 198] width 49 height 11
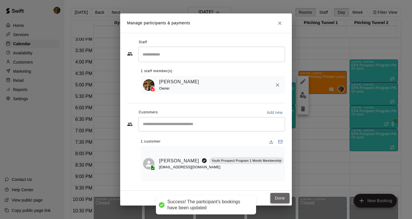
click at [281, 195] on button "Done" at bounding box center [279, 198] width 19 height 11
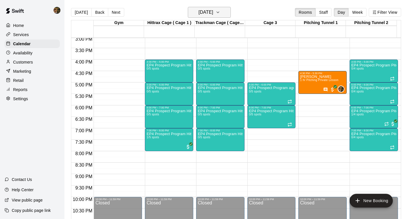
click at [220, 14] on icon "button" at bounding box center [217, 12] width 5 height 7
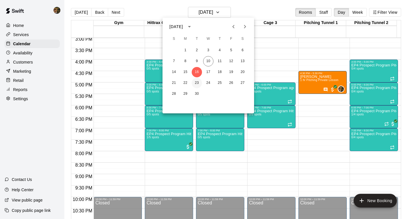
click at [198, 81] on button "23" at bounding box center [197, 83] width 10 height 10
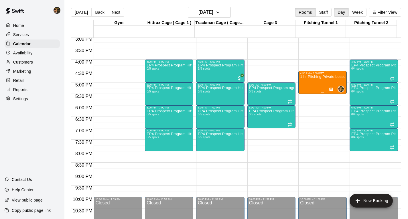
click at [321, 89] on div "1 hr Pitching Private Lesson" at bounding box center [322, 184] width 45 height 219
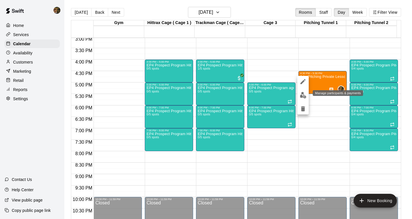
click at [301, 96] on img "edit" at bounding box center [303, 95] width 7 height 7
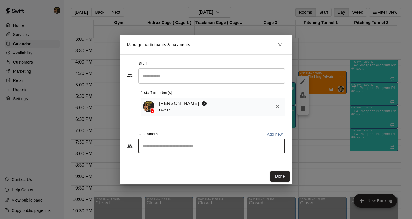
click at [176, 148] on input "Start typing to search customers..." at bounding box center [211, 146] width 141 height 6
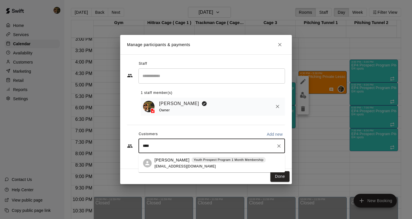
type input "*****"
click at [171, 164] on div "[PERSON_NAME] Youth Prospect Program 1 Month Membership [EMAIL_ADDRESS][DOMAIN_…" at bounding box center [210, 163] width 111 height 12
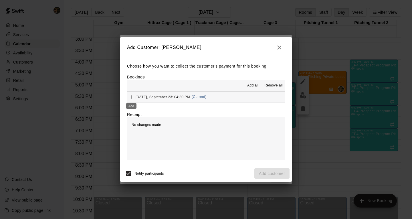
click at [134, 97] on button "Add" at bounding box center [131, 97] width 9 height 9
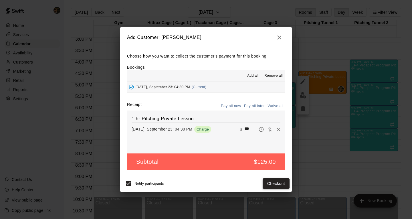
click at [280, 185] on button "Checkout" at bounding box center [276, 183] width 27 height 11
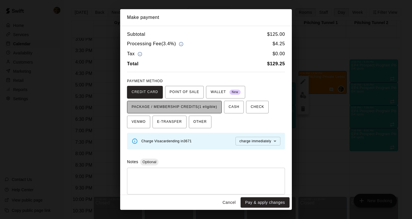
click at [189, 108] on span "PACKAGE / MEMBERSHIP CREDITS (1 eligible)" at bounding box center [175, 106] width 86 height 9
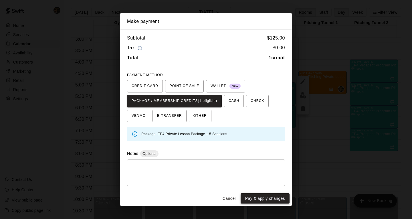
click at [269, 198] on button "Pay & apply changes" at bounding box center [265, 198] width 49 height 11
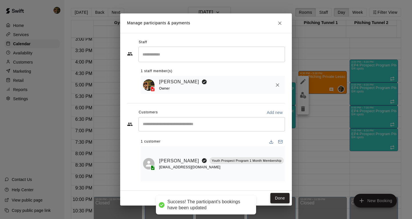
click at [279, 193] on button "Done" at bounding box center [279, 198] width 19 height 11
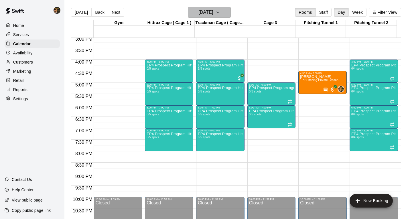
click at [220, 12] on icon "button" at bounding box center [217, 12] width 5 height 7
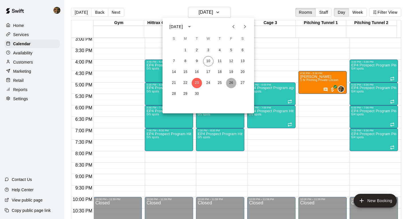
click at [231, 83] on button "26" at bounding box center [231, 83] width 10 height 10
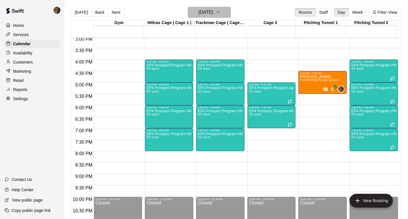
click at [220, 12] on icon "button" at bounding box center [217, 12] width 5 height 7
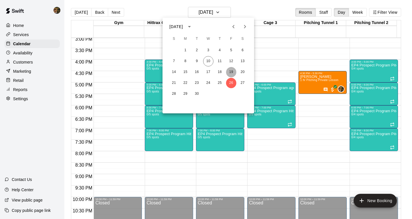
click at [233, 74] on button "19" at bounding box center [231, 72] width 10 height 10
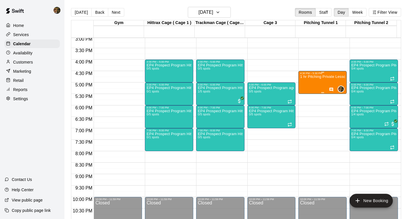
click at [321, 82] on div "1 hr Pitching Private Lesson" at bounding box center [322, 184] width 45 height 219
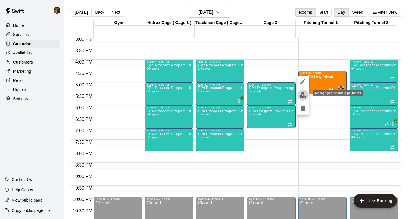
click at [303, 96] on img "edit" at bounding box center [303, 95] width 7 height 7
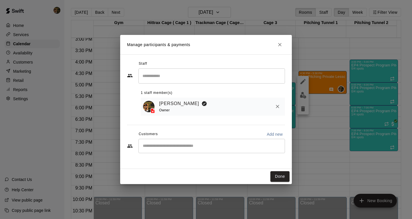
click at [162, 148] on input "Start typing to search customers..." at bounding box center [211, 146] width 141 height 6
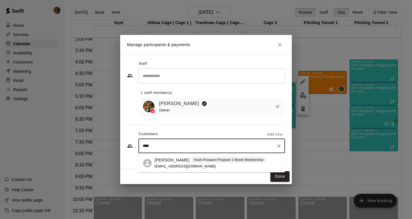
type input "*****"
click at [161, 163] on div "[PERSON_NAME] Youth Prospect Program 1 Month Membership [EMAIL_ADDRESS][DOMAIN_…" at bounding box center [210, 163] width 111 height 12
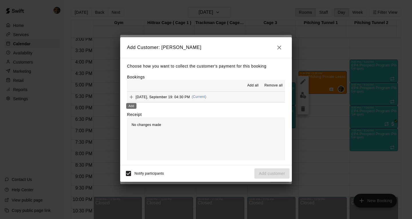
click at [131, 97] on icon "Add" at bounding box center [131, 97] width 6 height 6
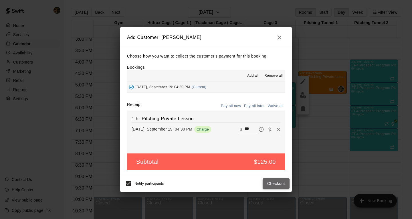
click at [275, 183] on button "Checkout" at bounding box center [276, 183] width 27 height 11
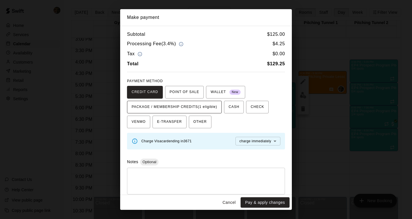
click at [200, 103] on span "PACKAGE / MEMBERSHIP CREDITS (1 eligible)" at bounding box center [175, 106] width 86 height 9
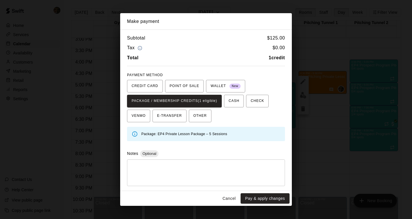
click at [266, 201] on button "Pay & apply changes" at bounding box center [265, 198] width 49 height 11
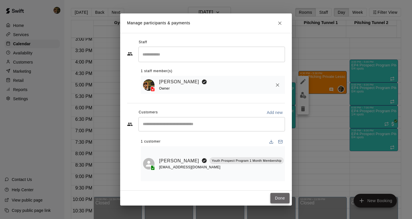
click at [279, 194] on button "Done" at bounding box center [279, 198] width 19 height 11
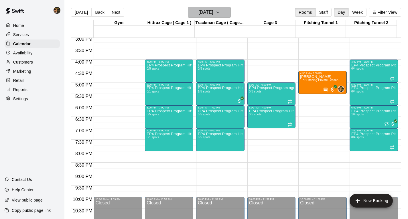
click at [221, 12] on button "[DATE]" at bounding box center [209, 12] width 43 height 11
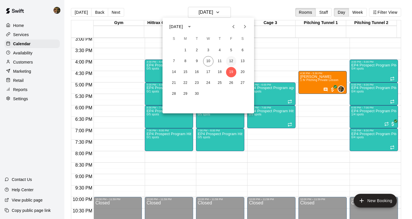
click at [234, 61] on button "12" at bounding box center [231, 61] width 10 height 10
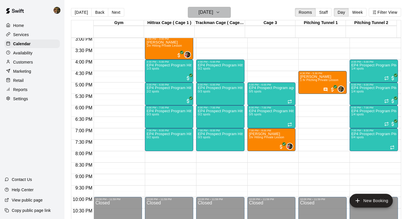
click at [220, 11] on icon "button" at bounding box center [217, 12] width 5 height 7
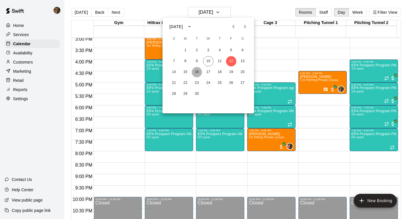
click at [197, 70] on button "16" at bounding box center [197, 72] width 10 height 10
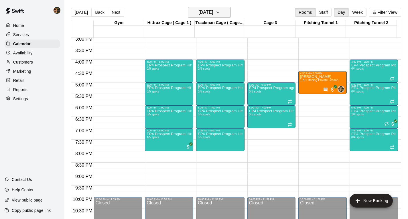
click at [219, 12] on icon "button" at bounding box center [218, 12] width 2 height 1
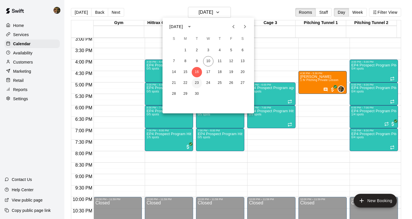
click at [197, 80] on button "23" at bounding box center [197, 83] width 10 height 10
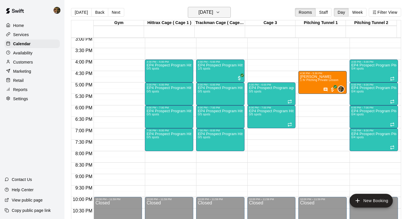
click at [220, 11] on icon "button" at bounding box center [217, 12] width 5 height 7
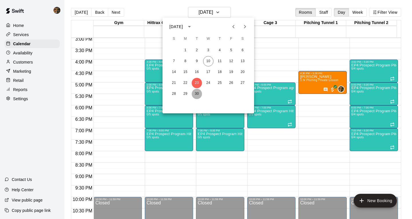
click at [199, 93] on button "30" at bounding box center [197, 94] width 10 height 10
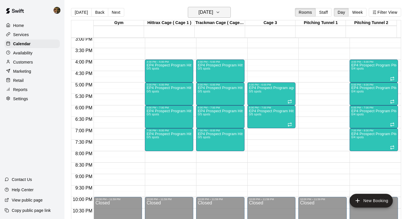
click at [220, 12] on icon "button" at bounding box center [217, 12] width 5 height 7
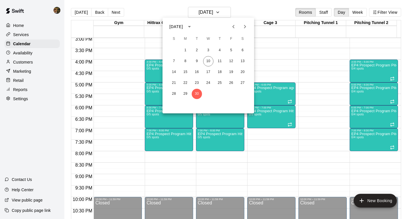
click at [225, 10] on div at bounding box center [206, 109] width 412 height 219
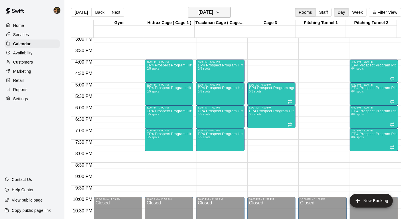
click at [220, 12] on icon "button" at bounding box center [217, 12] width 5 height 7
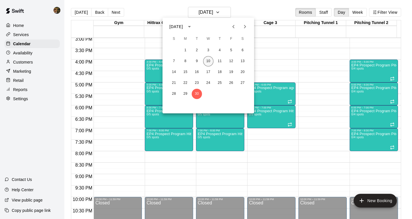
click at [212, 58] on button "10" at bounding box center [208, 61] width 10 height 10
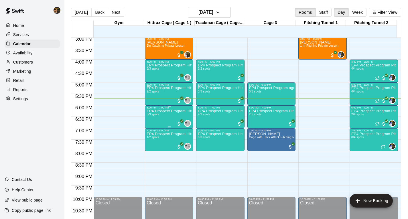
click at [176, 121] on div "MG 0" at bounding box center [183, 123] width 15 height 7
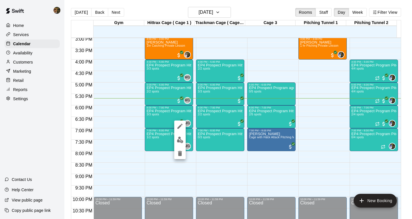
drag, startPoint x: 231, startPoint y: 177, endPoint x: 224, endPoint y: 146, distance: 31.2
click at [232, 177] on div at bounding box center [206, 109] width 412 height 219
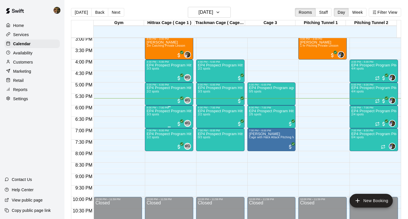
click at [168, 122] on div "EP4 Prospect Program Hitting ( ages [DEMOGRAPHIC_DATA] ) 3/3 spots" at bounding box center [169, 218] width 45 height 219
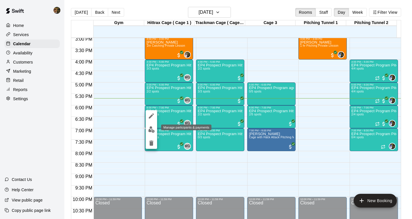
click at [151, 128] on img "edit" at bounding box center [151, 129] width 7 height 7
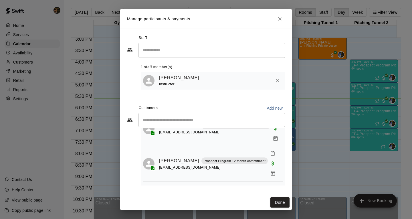
scroll to position [38, 0]
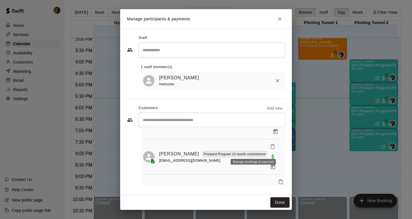
click at [270, 164] on icon "Manage bookings & payment" at bounding box center [273, 167] width 6 height 6
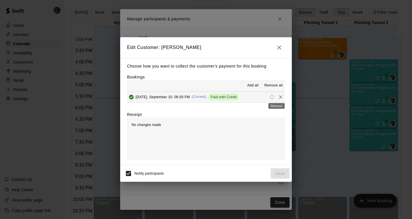
click at [278, 96] on icon "Remove" at bounding box center [281, 97] width 6 height 6
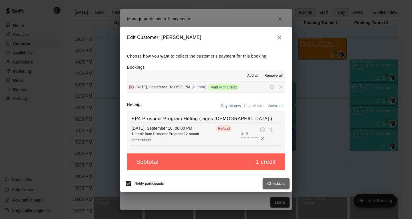
click at [276, 183] on button "Checkout" at bounding box center [276, 183] width 27 height 11
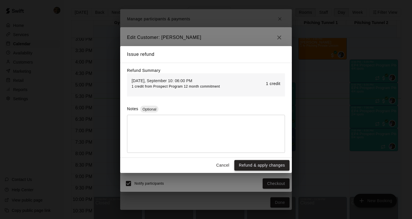
click at [261, 167] on button "Refund & apply changes" at bounding box center [261, 165] width 55 height 11
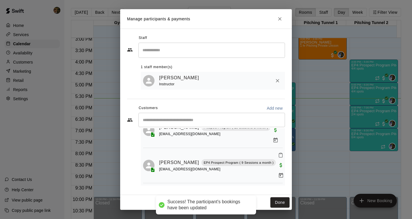
scroll to position [11, 0]
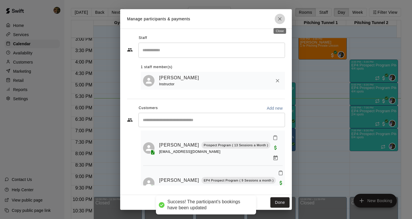
click at [282, 21] on icon "Close" at bounding box center [280, 19] width 6 height 6
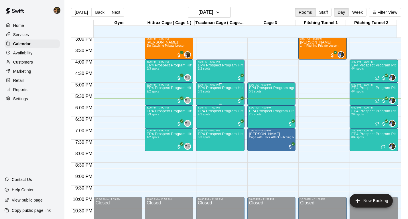
click at [221, 92] on div "EP4 Prospect Program Hitting ( 16u+ Slot ) 3/3 spots" at bounding box center [220, 195] width 45 height 219
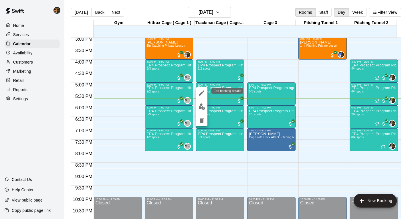
click at [203, 93] on icon "edit" at bounding box center [201, 93] width 7 height 7
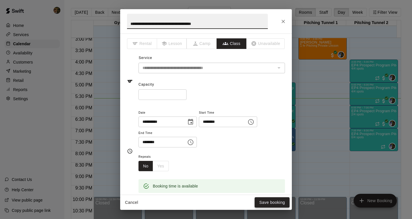
click at [283, 203] on button "Save booking" at bounding box center [272, 202] width 35 height 11
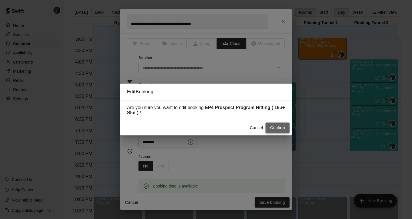
click at [273, 132] on button "Confirm" at bounding box center [278, 127] width 24 height 11
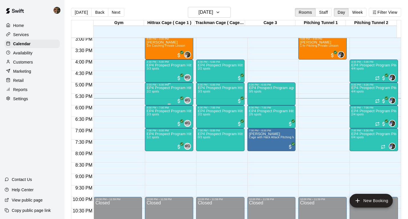
click at [169, 97] on div "EP4 Prospect Program Hitting ( ages [DEMOGRAPHIC_DATA] ) 2/2 spots" at bounding box center [169, 195] width 45 height 219
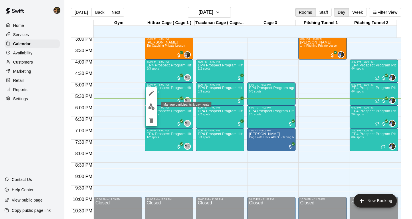
click at [151, 108] on img "edit" at bounding box center [151, 106] width 7 height 7
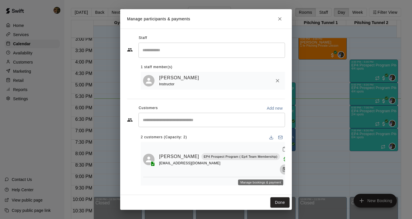
click at [282, 171] on icon "Manage bookings & payment" at bounding box center [285, 170] width 6 height 6
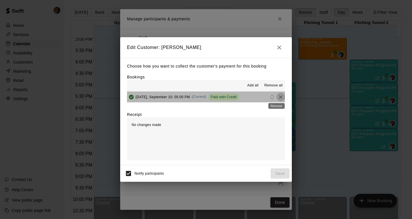
click at [278, 98] on icon "Remove" at bounding box center [281, 97] width 6 height 6
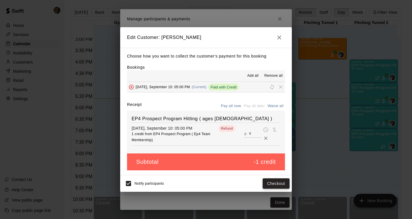
click at [280, 185] on button "Checkout" at bounding box center [276, 183] width 27 height 11
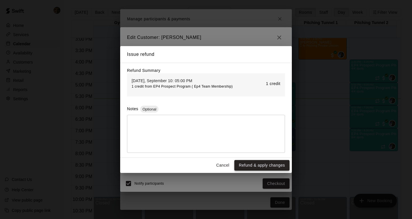
click at [269, 167] on button "Refund & apply changes" at bounding box center [261, 165] width 55 height 11
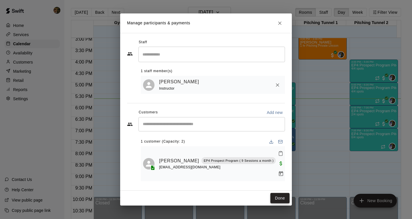
click at [281, 195] on button "Done" at bounding box center [279, 198] width 19 height 11
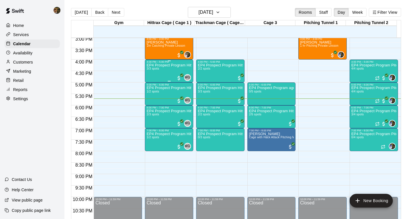
click at [167, 71] on div "EP4 Prospect Program Hitting ( ages [DEMOGRAPHIC_DATA] ) 3/3 spots" at bounding box center [169, 172] width 45 height 219
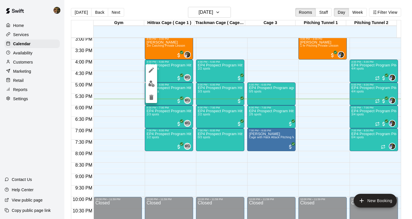
click at [368, 140] on div at bounding box center [206, 109] width 412 height 219
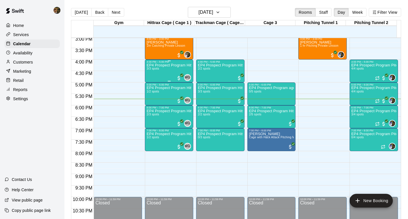
click at [159, 71] on div "EP4 Prospect Program Hitting ( ages [DEMOGRAPHIC_DATA] ) 3/3 spots" at bounding box center [169, 172] width 45 height 219
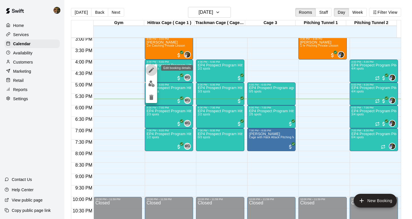
click at [148, 69] on icon "edit" at bounding box center [151, 70] width 7 height 7
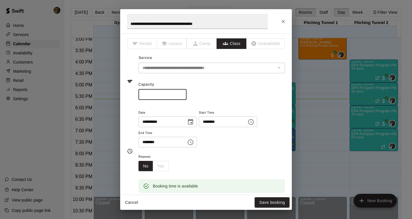
click at [160, 93] on input "*" at bounding box center [163, 94] width 48 height 11
type input "*"
click at [270, 203] on button "Save booking" at bounding box center [272, 202] width 35 height 11
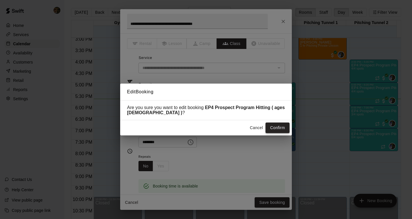
click at [280, 129] on button "Confirm" at bounding box center [278, 127] width 24 height 11
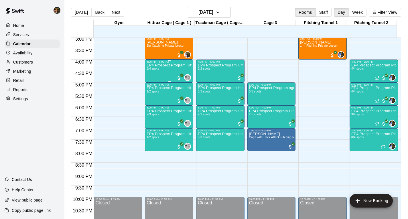
click at [163, 75] on div "EP4 Prospect Program Hitting ( ages [DEMOGRAPHIC_DATA] ) 3/4 spots" at bounding box center [169, 172] width 45 height 219
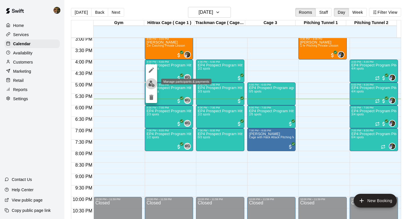
click at [151, 84] on img "edit" at bounding box center [151, 83] width 7 height 7
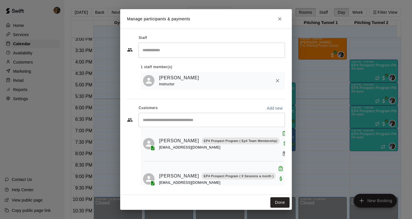
scroll to position [48, 0]
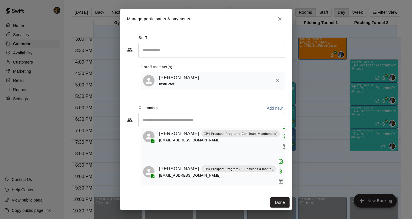
click at [154, 118] on div "​" at bounding box center [212, 120] width 147 height 14
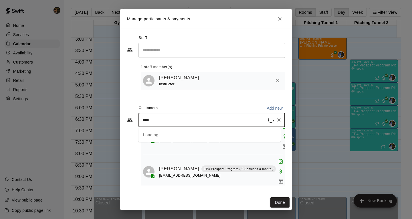
type input "*****"
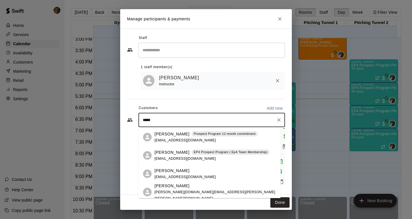
click at [195, 155] on div "EP4 Prospect Program ( Ep4 Team Membership)" at bounding box center [230, 152] width 78 height 6
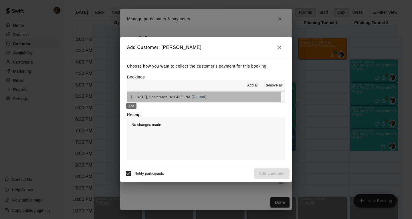
click at [131, 100] on div "Add" at bounding box center [131, 104] width 11 height 10
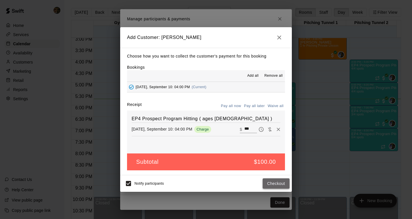
click at [276, 183] on button "Checkout" at bounding box center [276, 183] width 27 height 11
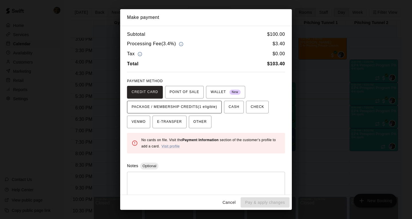
click at [209, 107] on span "PACKAGE / MEMBERSHIP CREDITS (1 eligible)" at bounding box center [175, 106] width 86 height 9
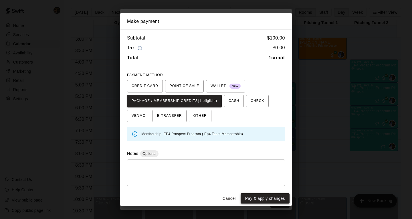
click at [274, 199] on button "Pay & apply changes" at bounding box center [265, 198] width 49 height 11
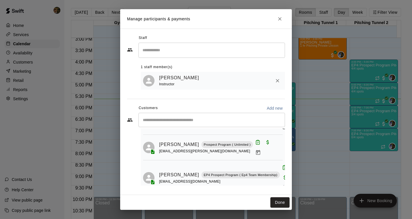
scroll to position [8, 0]
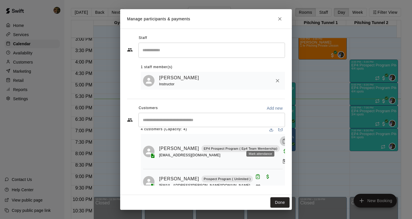
click at [282, 142] on icon "Mark attendance" at bounding box center [284, 141] width 5 height 5
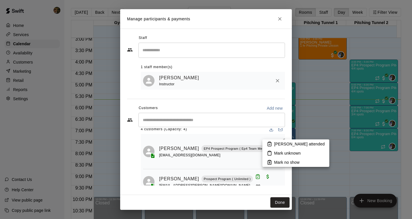
click at [271, 144] on icon at bounding box center [269, 143] width 5 height 5
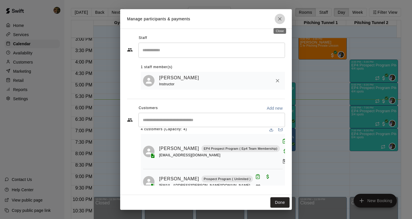
click at [279, 18] on icon "Close" at bounding box center [280, 19] width 6 height 6
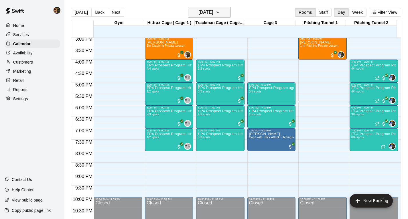
click at [220, 11] on icon "button" at bounding box center [217, 12] width 5 height 7
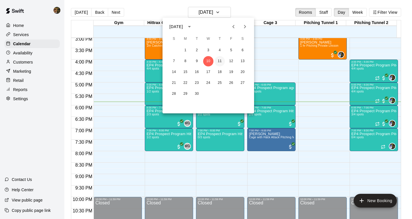
click at [218, 63] on button "11" at bounding box center [220, 61] width 10 height 10
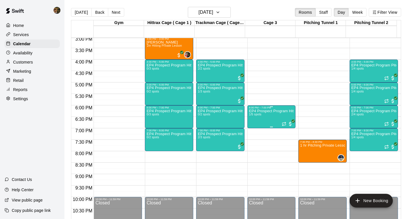
click at [272, 119] on div "EP4 Prospect Program Hitting ( ages [DEMOGRAPHIC_DATA] ) 1/5 spots" at bounding box center [271, 218] width 45 height 219
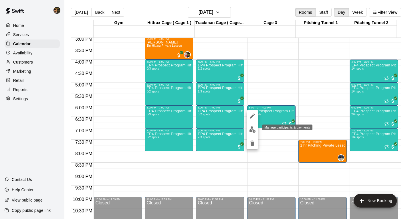
click at [254, 131] on img "edit" at bounding box center [252, 129] width 7 height 7
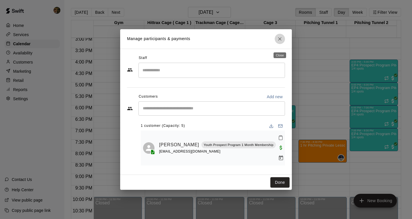
click at [280, 42] on icon "Close" at bounding box center [280, 39] width 6 height 6
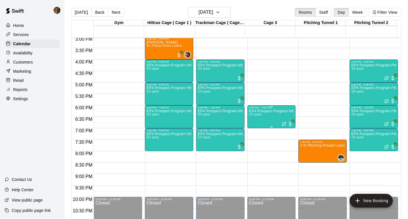
click at [250, 113] on div "EP4 Prospect Program Hitting ( ages [DEMOGRAPHIC_DATA] ) 1/5 spots" at bounding box center [271, 218] width 45 height 219
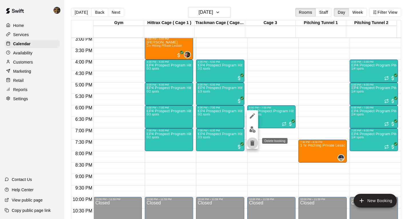
click at [253, 143] on icon "delete" at bounding box center [252, 143] width 4 height 5
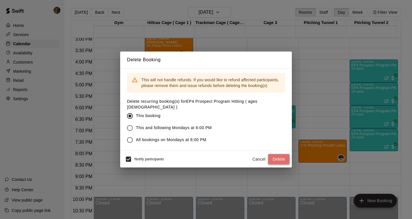
click at [280, 154] on button "Delete" at bounding box center [278, 159] width 21 height 11
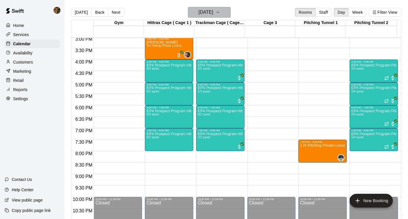
click at [220, 13] on icon "button" at bounding box center [217, 12] width 5 height 7
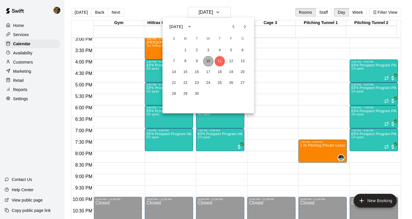
click at [210, 60] on button "10" at bounding box center [208, 61] width 10 height 10
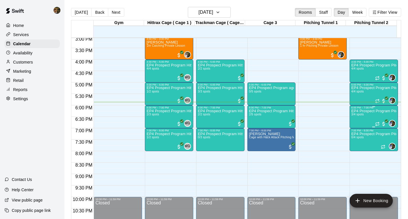
click at [362, 117] on div "EP4 Prospect Program Pitching (Ages [DEMOGRAPHIC_DATA]+ ) 3/4 spots" at bounding box center [373, 218] width 45 height 219
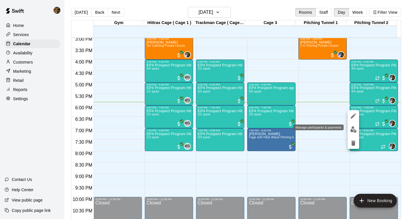
click at [354, 129] on img "edit" at bounding box center [353, 129] width 7 height 7
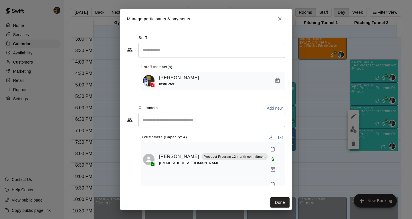
scroll to position [1, 0]
click at [270, 182] on icon "Mark attendance" at bounding box center [272, 184] width 5 height 5
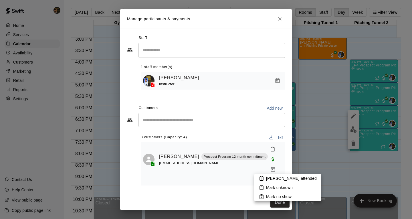
click at [269, 177] on p "[PERSON_NAME] attended" at bounding box center [291, 178] width 51 height 6
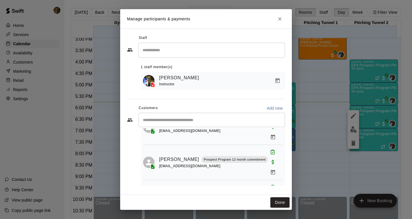
scroll to position [38, 0]
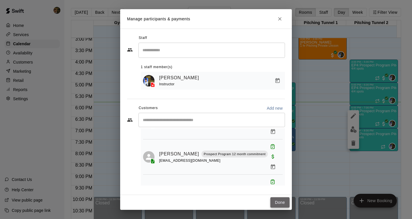
click at [280, 199] on button "Done" at bounding box center [279, 202] width 19 height 11
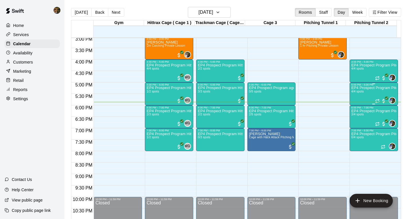
click at [358, 98] on div "EP4 Prospect Program Pitching (Ages [DEMOGRAPHIC_DATA]+ ) 4/4 spots" at bounding box center [373, 195] width 45 height 219
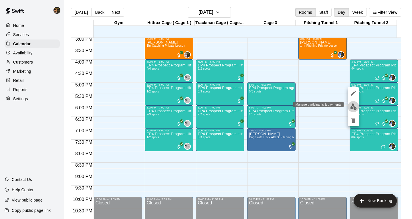
click at [356, 106] on img "edit" at bounding box center [353, 106] width 7 height 7
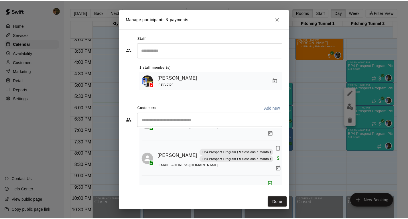
scroll to position [73, 0]
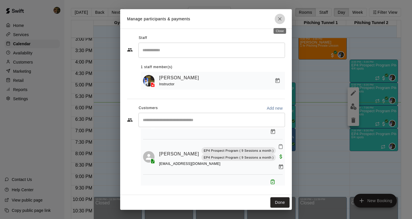
click at [276, 16] on button "Close" at bounding box center [280, 19] width 10 height 10
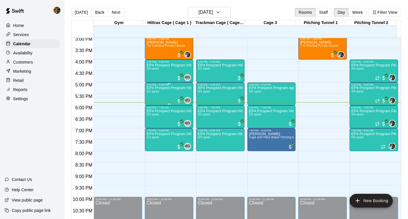
click at [161, 93] on div "EP4 Prospect Program Hitting ( ages [DEMOGRAPHIC_DATA] ) 1/2 spots" at bounding box center [169, 195] width 45 height 219
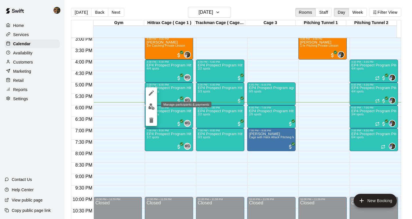
click at [149, 104] on img "edit" at bounding box center [151, 106] width 7 height 7
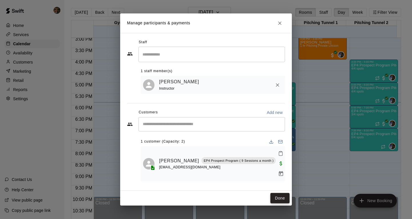
click at [281, 198] on button "Done" at bounding box center [279, 198] width 19 height 11
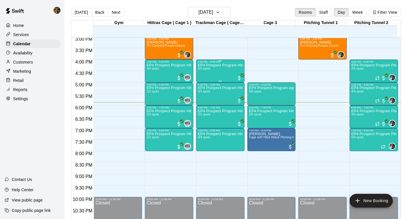
click at [215, 72] on div "EP4 Prospect Program Hitting ( 16u+ Slot ) 2/2 spots" at bounding box center [220, 172] width 45 height 219
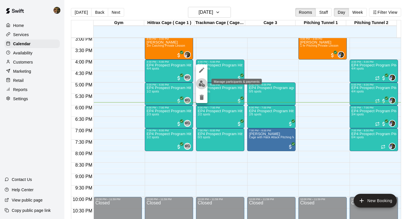
click at [202, 85] on img "edit" at bounding box center [202, 83] width 7 height 7
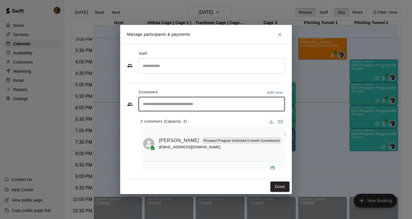
click at [178, 102] on input "Start typing to search customers..." at bounding box center [211, 104] width 141 height 6
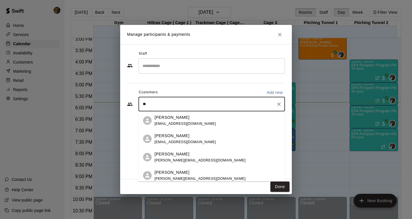
type input "*"
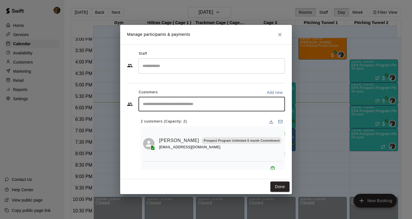
click at [163, 68] on input "Search staff" at bounding box center [211, 66] width 141 height 10
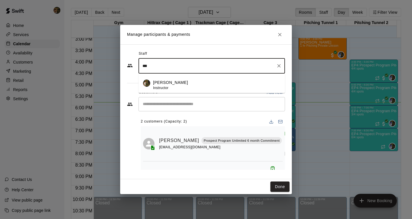
click at [163, 83] on p "[PERSON_NAME]" at bounding box center [170, 83] width 35 height 6
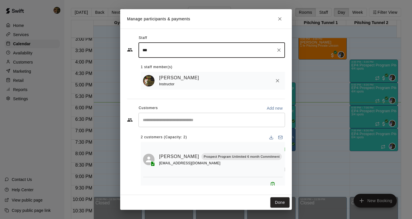
type input "***"
click at [178, 83] on div "Instructor" at bounding box center [180, 84] width 42 height 6
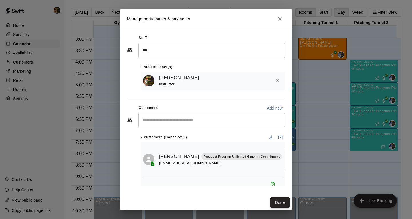
click at [279, 202] on button "Done" at bounding box center [279, 202] width 19 height 11
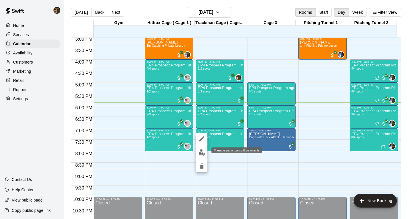
click at [199, 152] on img "edit" at bounding box center [202, 152] width 7 height 7
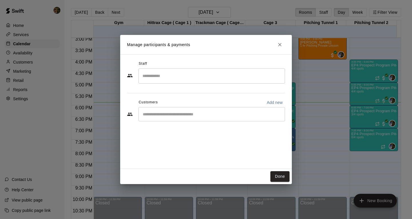
click at [156, 73] on input "Search staff" at bounding box center [211, 76] width 141 height 10
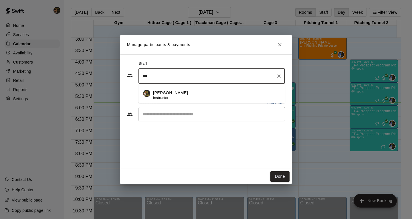
click at [166, 95] on div "[PERSON_NAME] Instructor" at bounding box center [170, 95] width 35 height 11
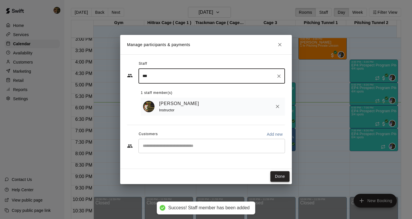
type input "***"
click at [282, 179] on button "Done" at bounding box center [279, 176] width 19 height 11
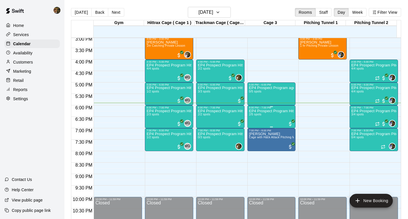
click at [273, 117] on div "EP4 Prospect Program Hitting ( ages [DEMOGRAPHIC_DATA] ) 2/5 spots" at bounding box center [271, 218] width 45 height 219
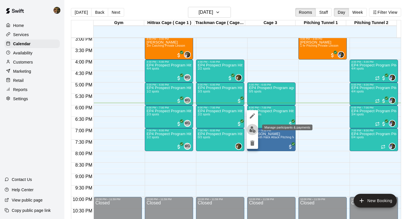
click at [252, 130] on img "edit" at bounding box center [252, 129] width 7 height 7
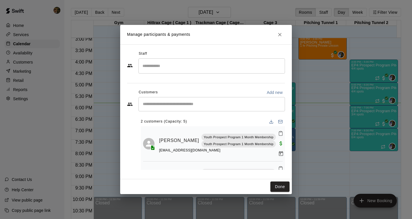
click at [152, 66] on input "Search staff" at bounding box center [211, 66] width 141 height 10
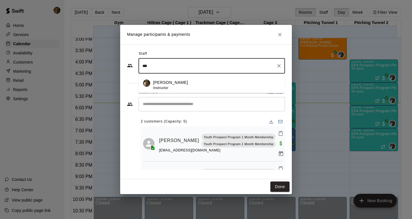
click at [159, 89] on span "Instructor" at bounding box center [160, 88] width 15 height 4
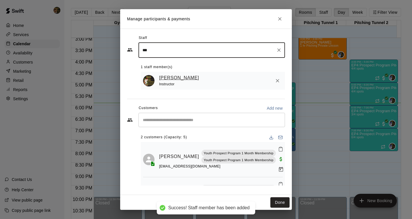
type input "***"
click at [171, 80] on link "[PERSON_NAME]" at bounding box center [179, 77] width 40 height 7
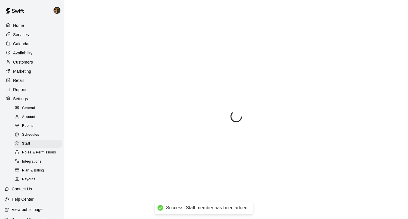
select select "**"
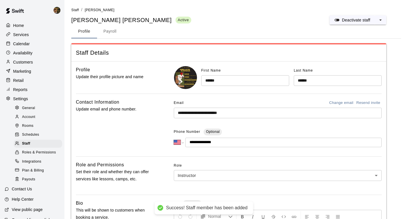
scroll to position [90, 0]
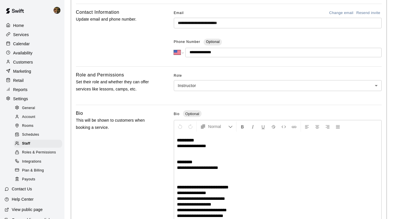
click at [17, 46] on p "Calendar" at bounding box center [21, 44] width 17 height 6
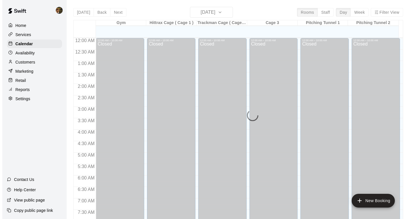
scroll to position [345, 0]
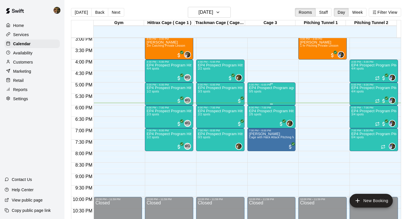
click at [266, 97] on div "EP4 Prospect Program ages [DEMOGRAPHIC_DATA] 0/5 spots" at bounding box center [271, 195] width 45 height 219
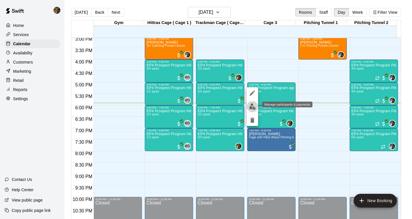
click at [253, 106] on img "edit" at bounding box center [252, 106] width 7 height 7
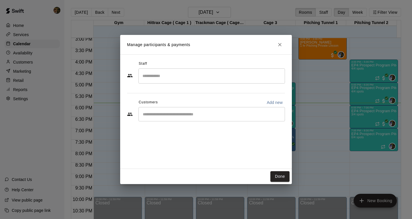
click at [176, 77] on input "Search staff" at bounding box center [211, 76] width 141 height 10
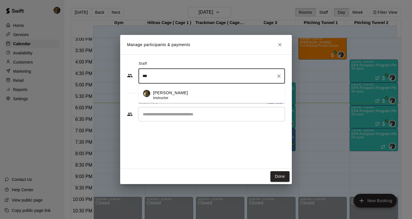
click at [172, 96] on p "[PERSON_NAME]" at bounding box center [170, 93] width 35 height 6
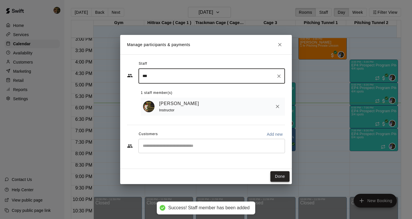
type input "***"
click at [280, 173] on button "Done" at bounding box center [279, 176] width 19 height 11
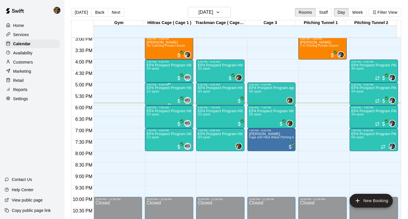
click at [156, 95] on div "EP4 Prospect Program Hitting ( ages [DEMOGRAPHIC_DATA] ) 1/2 spots" at bounding box center [169, 195] width 45 height 219
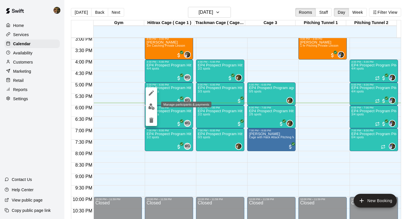
click at [152, 105] on img "edit" at bounding box center [151, 106] width 7 height 7
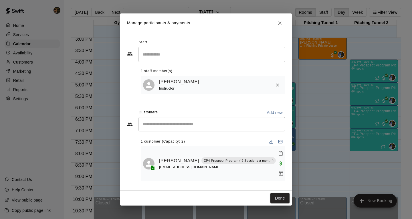
click at [154, 59] on input "Search staff" at bounding box center [211, 54] width 141 height 10
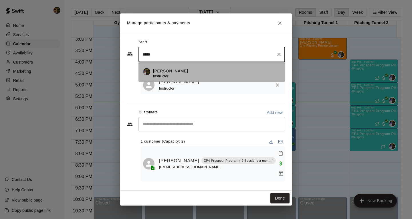
click at [157, 74] on p "[PERSON_NAME]" at bounding box center [170, 71] width 35 height 6
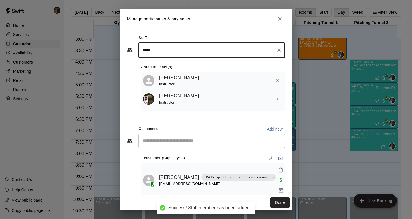
type input "*****"
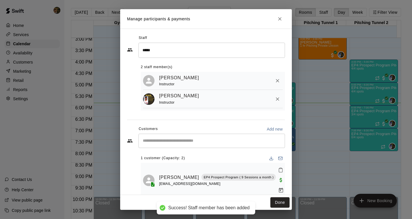
click at [171, 103] on span "Instructor" at bounding box center [166, 102] width 15 height 4
click at [274, 204] on button "Done" at bounding box center [279, 202] width 19 height 11
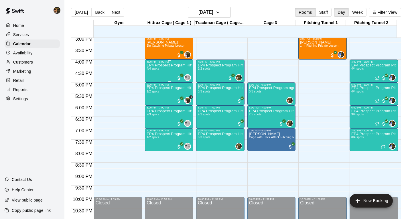
click at [155, 65] on p "EP4 Prospect Program Hitting ( ages [DEMOGRAPHIC_DATA] )" at bounding box center [169, 65] width 45 height 0
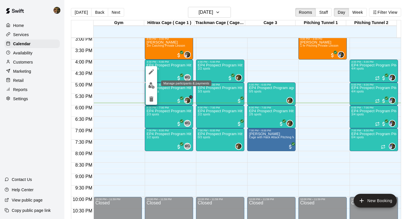
click at [151, 83] on img "edit" at bounding box center [151, 85] width 7 height 7
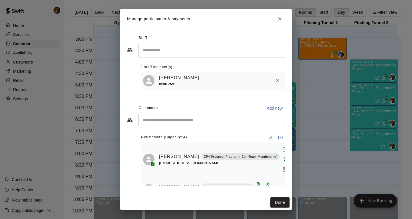
click at [155, 53] on input "Search staff" at bounding box center [211, 50] width 141 height 10
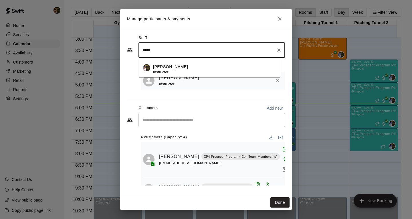
click at [165, 70] on span "Instructor" at bounding box center [160, 72] width 15 height 4
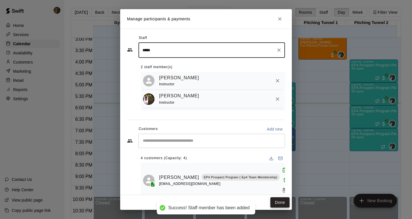
type input "*****"
click at [278, 205] on button "Done" at bounding box center [279, 202] width 19 height 11
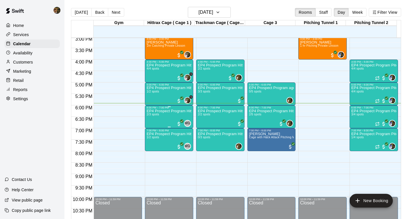
click at [173, 117] on div "EP4 Prospect Program Hitting ( ages [DEMOGRAPHIC_DATA] ) 2/3 spots" at bounding box center [169, 218] width 45 height 219
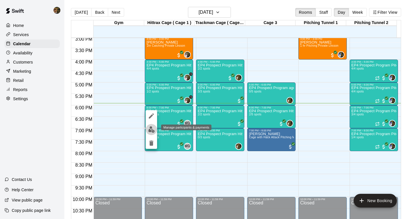
click at [151, 127] on img "edit" at bounding box center [151, 129] width 7 height 7
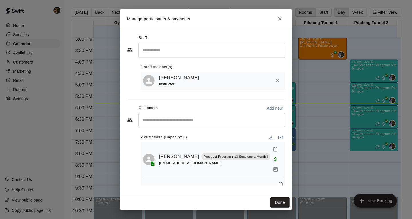
click at [154, 53] on input "Search staff" at bounding box center [211, 50] width 141 height 10
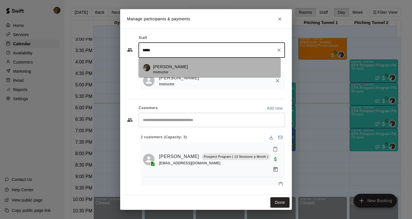
click at [179, 68] on p "[PERSON_NAME]" at bounding box center [170, 67] width 35 height 6
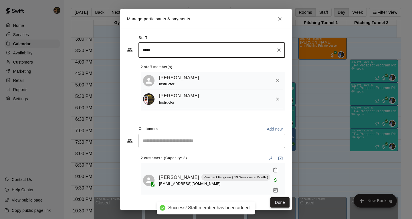
type input "*****"
click at [283, 203] on button "Done" at bounding box center [279, 202] width 19 height 11
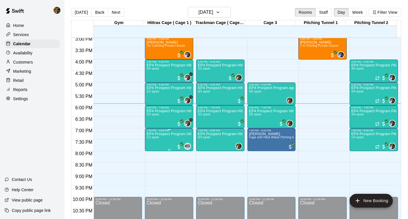
click at [160, 134] on p "EP4 Prospect Program Hitting ( ages [DEMOGRAPHIC_DATA] )" at bounding box center [169, 134] width 45 height 0
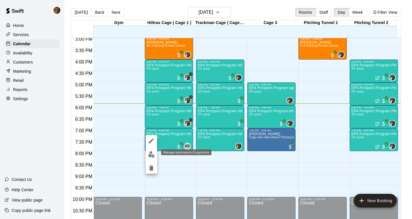
click at [150, 155] on img "edit" at bounding box center [151, 154] width 7 height 7
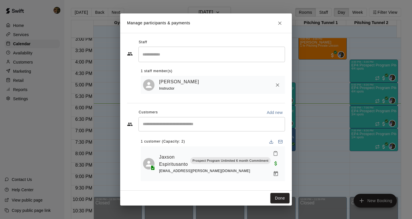
click at [173, 54] on input "Search staff" at bounding box center [211, 54] width 141 height 10
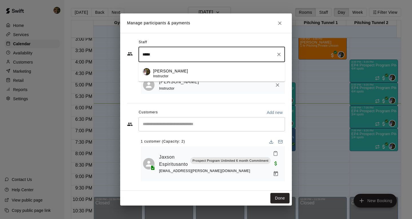
click at [164, 74] on span "Instructor" at bounding box center [160, 76] width 15 height 4
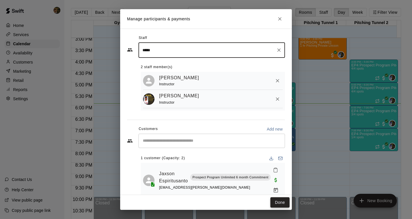
type input "*****"
click at [285, 201] on button "Done" at bounding box center [279, 202] width 19 height 11
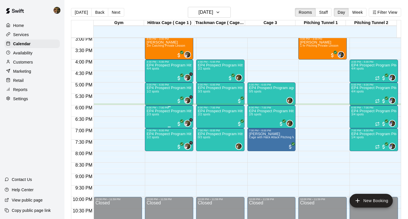
click at [163, 118] on div "EP4 Prospect Program Hitting ( ages [DEMOGRAPHIC_DATA] ) 2/3 spots" at bounding box center [169, 218] width 45 height 219
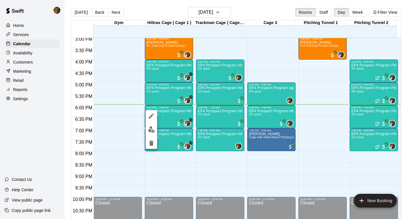
click at [373, 119] on div at bounding box center [206, 109] width 412 height 219
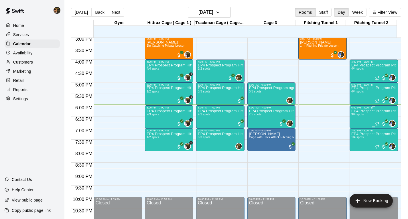
click at [369, 114] on div "EP4 Prospect Program Pitching (Ages [DEMOGRAPHIC_DATA]+ ) 3/4 spots" at bounding box center [373, 218] width 45 height 219
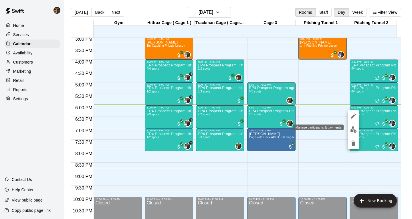
click at [353, 130] on img "edit" at bounding box center [353, 129] width 7 height 7
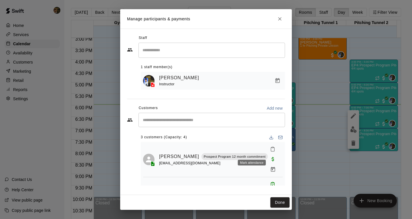
click at [271, 149] on icon "Mark attendance" at bounding box center [272, 149] width 3 height 4
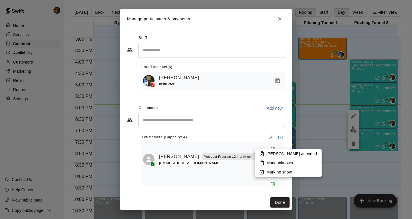
click at [266, 154] on li "[PERSON_NAME] attended" at bounding box center [288, 153] width 67 height 9
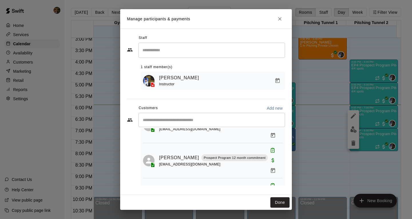
scroll to position [38, 0]
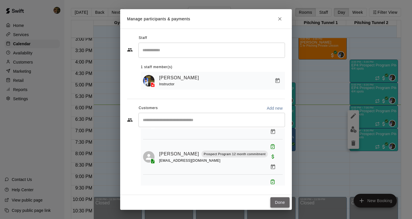
click at [277, 199] on button "Done" at bounding box center [279, 202] width 19 height 11
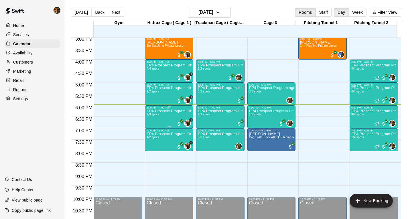
click at [163, 121] on div "EP4 Prospect Program Hitting ( ages [DEMOGRAPHIC_DATA] ) 2/3 spots" at bounding box center [169, 218] width 45 height 219
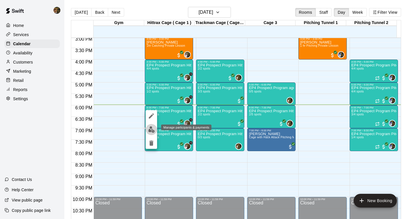
click at [151, 128] on img "edit" at bounding box center [151, 129] width 7 height 7
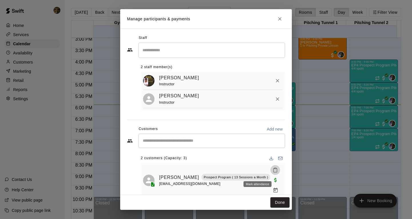
click at [273, 172] on icon "Mark attendance" at bounding box center [275, 169] width 5 height 5
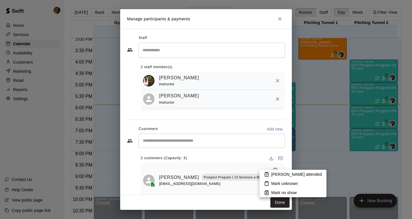
click at [274, 173] on p "[PERSON_NAME] attended" at bounding box center [296, 174] width 51 height 6
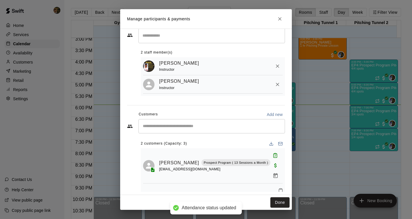
scroll to position [23, 0]
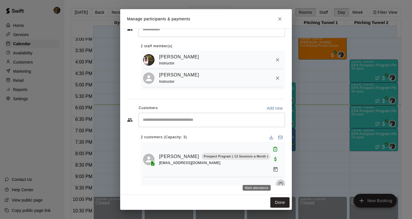
click at [278, 182] on icon "Mark attendance" at bounding box center [280, 184] width 5 height 5
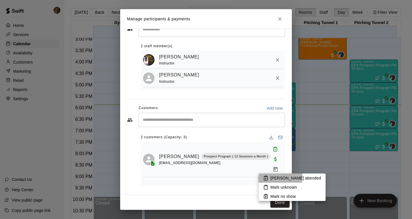
click at [268, 177] on icon at bounding box center [265, 178] width 3 height 4
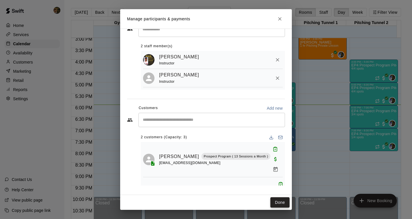
click at [284, 201] on button "Done" at bounding box center [279, 202] width 19 height 11
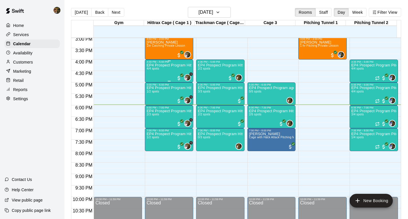
click at [159, 65] on p "EP4 Prospect Program Hitting ( ages [DEMOGRAPHIC_DATA] )" at bounding box center [169, 65] width 45 height 0
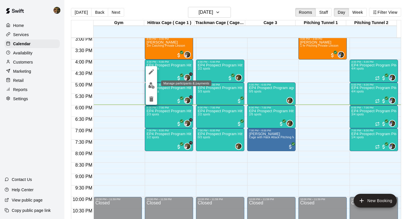
click at [150, 84] on img "edit" at bounding box center [151, 85] width 7 height 7
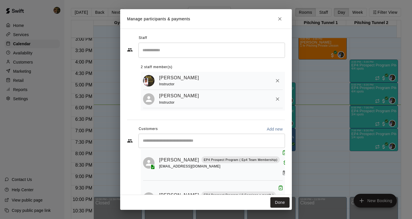
scroll to position [83, 0]
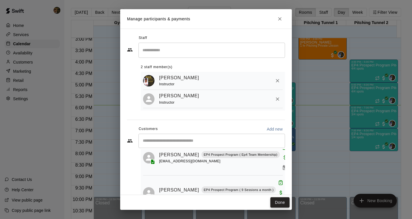
click at [277, 204] on button "Done" at bounding box center [279, 202] width 19 height 11
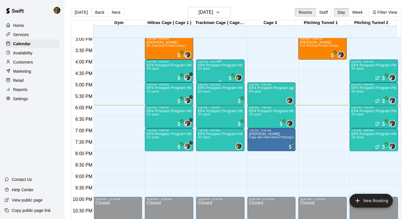
click at [214, 65] on p "EP4 Prospect Program Hitting ( 16u+ Slot )" at bounding box center [220, 65] width 45 height 0
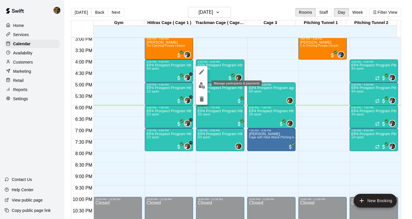
click at [201, 87] on img "edit" at bounding box center [202, 85] width 7 height 7
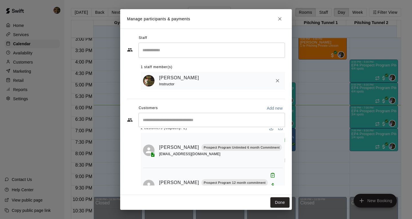
scroll to position [11, 0]
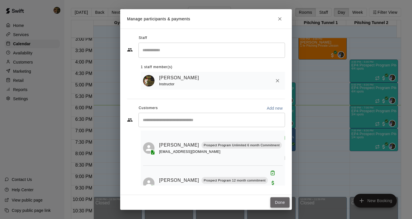
click at [282, 203] on button "Done" at bounding box center [279, 202] width 19 height 11
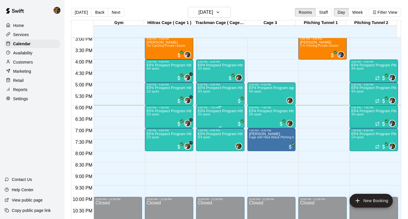
click at [207, 120] on div "EP4 Prospect Program Hitting ( 16u+ Slot ) 2/2 spots" at bounding box center [220, 218] width 45 height 219
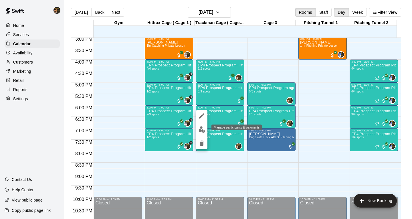
click at [202, 133] on button "edit" at bounding box center [201, 129] width 11 height 11
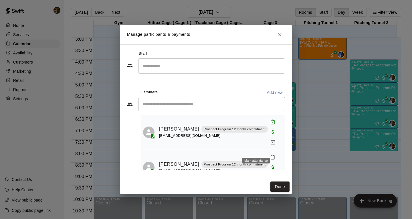
click at [270, 155] on icon "Mark attendance" at bounding box center [272, 157] width 5 height 5
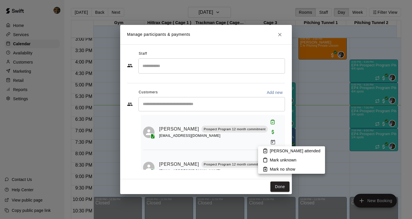
click at [272, 150] on p "[PERSON_NAME] attended" at bounding box center [295, 151] width 51 height 6
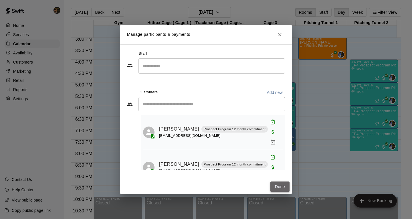
click at [283, 187] on button "Done" at bounding box center [279, 186] width 19 height 11
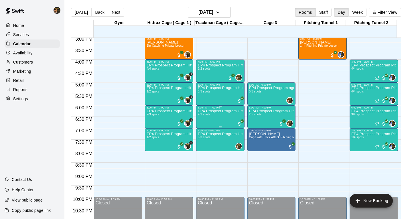
click at [213, 115] on div "EP4 Prospect Program Hitting ( 16u+ Slot ) 2/2 spots" at bounding box center [220, 218] width 45 height 219
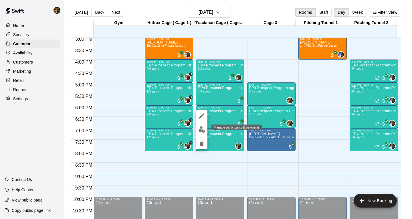
click at [201, 128] on img "edit" at bounding box center [202, 129] width 7 height 7
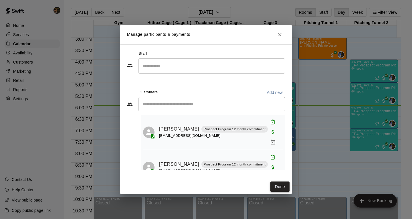
click at [281, 188] on button "Done" at bounding box center [279, 186] width 19 height 11
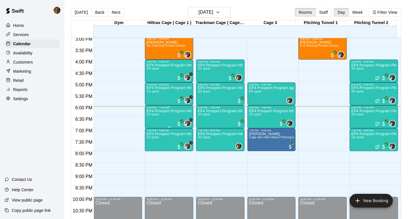
click at [169, 119] on div "EP4 Prospect Program Hitting ( ages [DEMOGRAPHIC_DATA] ) 2/3 spots" at bounding box center [169, 218] width 45 height 219
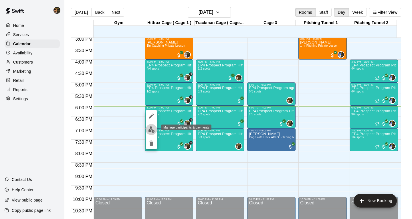
click at [153, 131] on img "edit" at bounding box center [151, 129] width 7 height 7
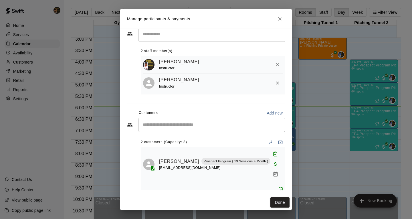
scroll to position [23, 0]
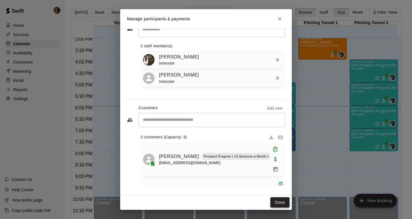
click at [282, 203] on button "Done" at bounding box center [279, 202] width 19 height 11
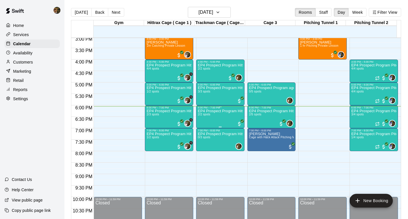
click at [220, 115] on div "EP4 Prospect Program Hitting ( 16u+ Slot ) 2/2 spots" at bounding box center [220, 218] width 45 height 219
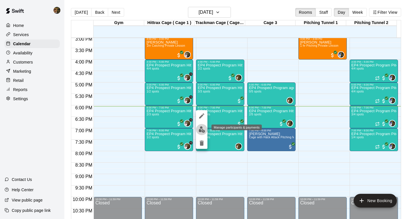
click at [203, 129] on img "edit" at bounding box center [202, 129] width 7 height 7
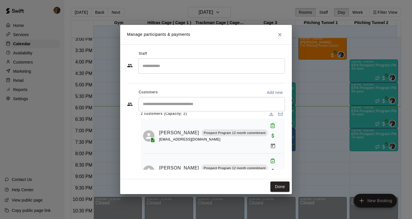
scroll to position [11, 0]
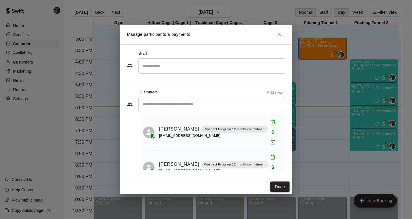
click at [277, 188] on button "Done" at bounding box center [279, 186] width 19 height 11
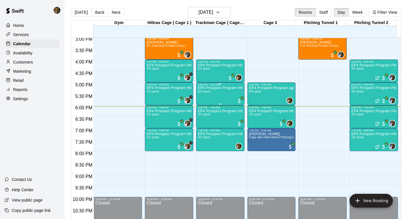
click at [221, 92] on div "EP4 Prospect Program Hitting ( 16u+ Slot ) 3/3 spots" at bounding box center [220, 195] width 45 height 219
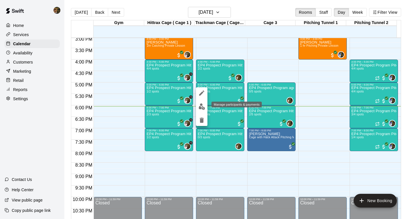
click at [201, 107] on img "edit" at bounding box center [202, 106] width 7 height 7
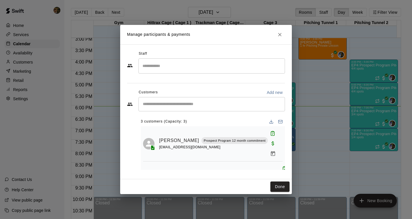
scroll to position [38, 0]
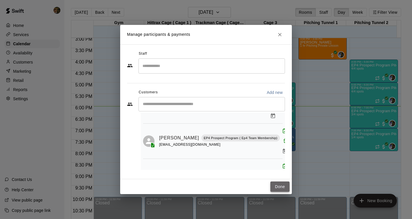
click at [284, 187] on button "Done" at bounding box center [279, 186] width 19 height 11
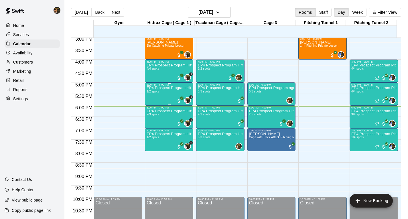
click at [170, 100] on div "EP4 Prospect Program Hitting ( ages [DEMOGRAPHIC_DATA] ) 1/2 spots" at bounding box center [169, 195] width 45 height 219
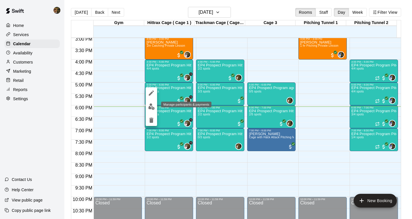
click at [152, 103] on button "edit" at bounding box center [151, 106] width 11 height 11
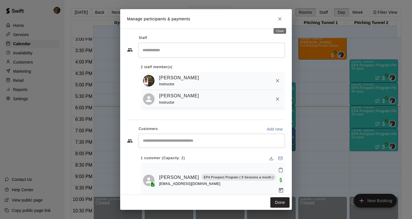
click at [283, 17] on button "Close" at bounding box center [280, 19] width 10 height 10
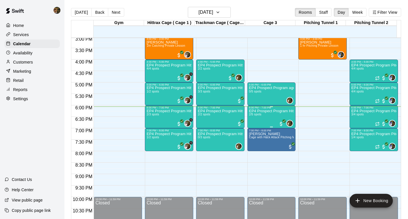
click at [258, 113] on div "EP4 Prospect Program Hitting ( ages [DEMOGRAPHIC_DATA] ) 2/5 spots" at bounding box center [271, 218] width 45 height 219
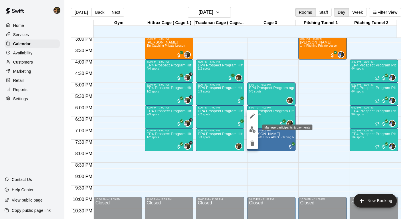
click at [251, 130] on img "edit" at bounding box center [252, 129] width 7 height 7
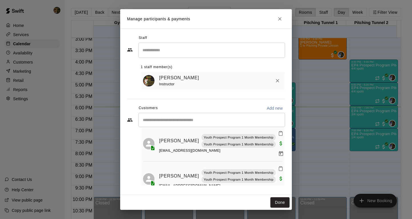
scroll to position [29, 0]
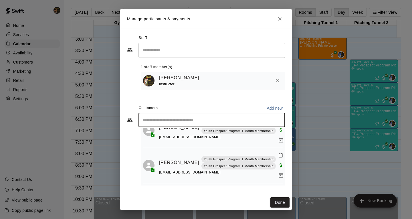
click at [185, 121] on input "Start typing to search customers..." at bounding box center [211, 120] width 141 height 6
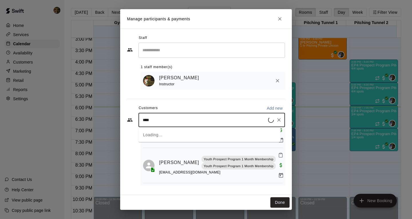
type input "*****"
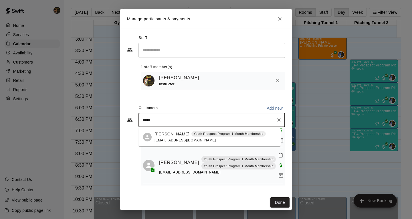
click at [179, 135] on p "[PERSON_NAME]" at bounding box center [172, 134] width 35 height 6
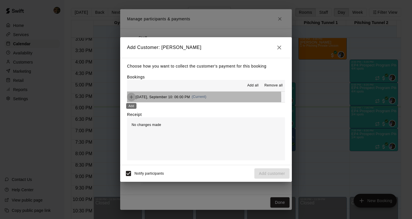
click at [129, 99] on icon "Add" at bounding box center [131, 97] width 6 height 6
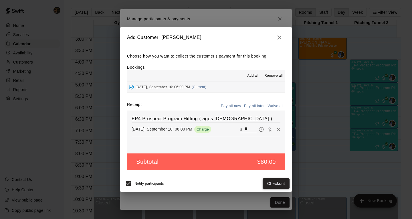
click at [283, 181] on button "Checkout" at bounding box center [276, 183] width 27 height 11
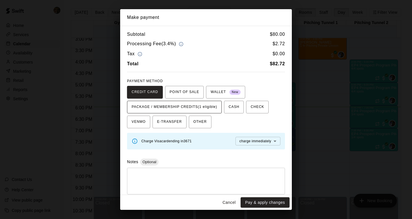
click at [197, 108] on span "PACKAGE / MEMBERSHIP CREDITS (1 eligible)" at bounding box center [175, 106] width 86 height 9
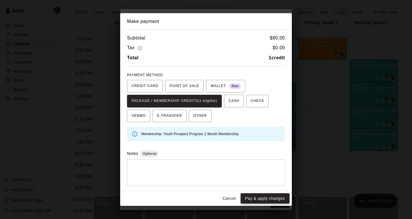
click at [263, 201] on button "Pay & apply changes" at bounding box center [265, 198] width 49 height 11
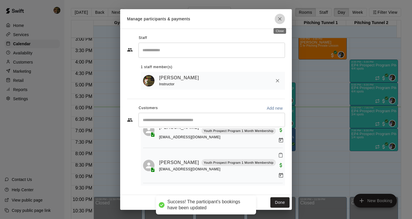
click at [281, 18] on icon "Close" at bounding box center [279, 18] width 3 height 3
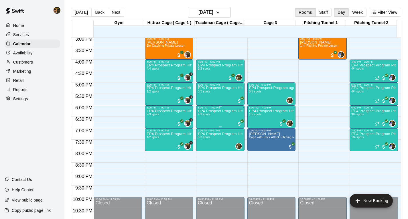
click at [217, 118] on div "EP4 Prospect Program Hitting ( 16u+ Slot ) 2/2 spots" at bounding box center [220, 218] width 45 height 219
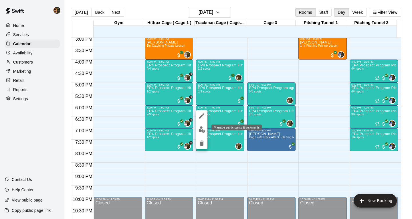
click at [202, 129] on img "edit" at bounding box center [202, 129] width 7 height 7
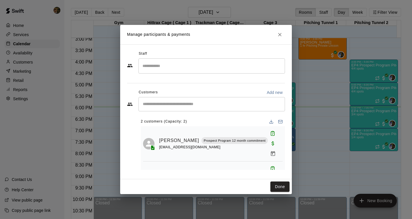
scroll to position [11, 0]
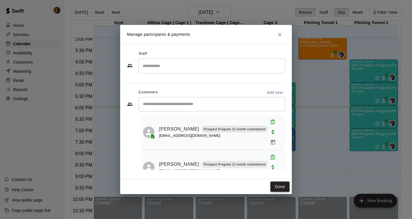
click at [283, 185] on button "Done" at bounding box center [279, 186] width 19 height 11
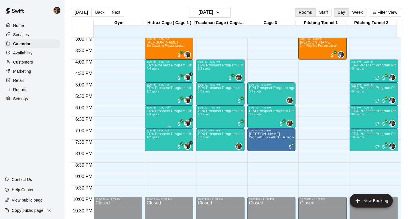
click at [162, 122] on div "EP4 Prospect Program Hitting ( ages [DEMOGRAPHIC_DATA] ) 2/3 spots" at bounding box center [169, 218] width 45 height 219
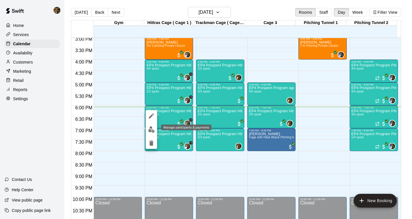
click at [154, 129] on img "edit" at bounding box center [151, 129] width 7 height 7
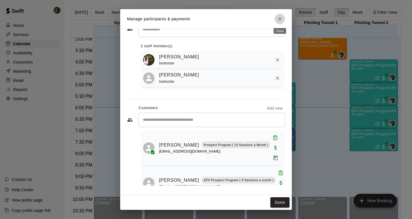
click at [281, 18] on icon "Close" at bounding box center [279, 18] width 3 height 3
